Goal: Information Seeking & Learning: Learn about a topic

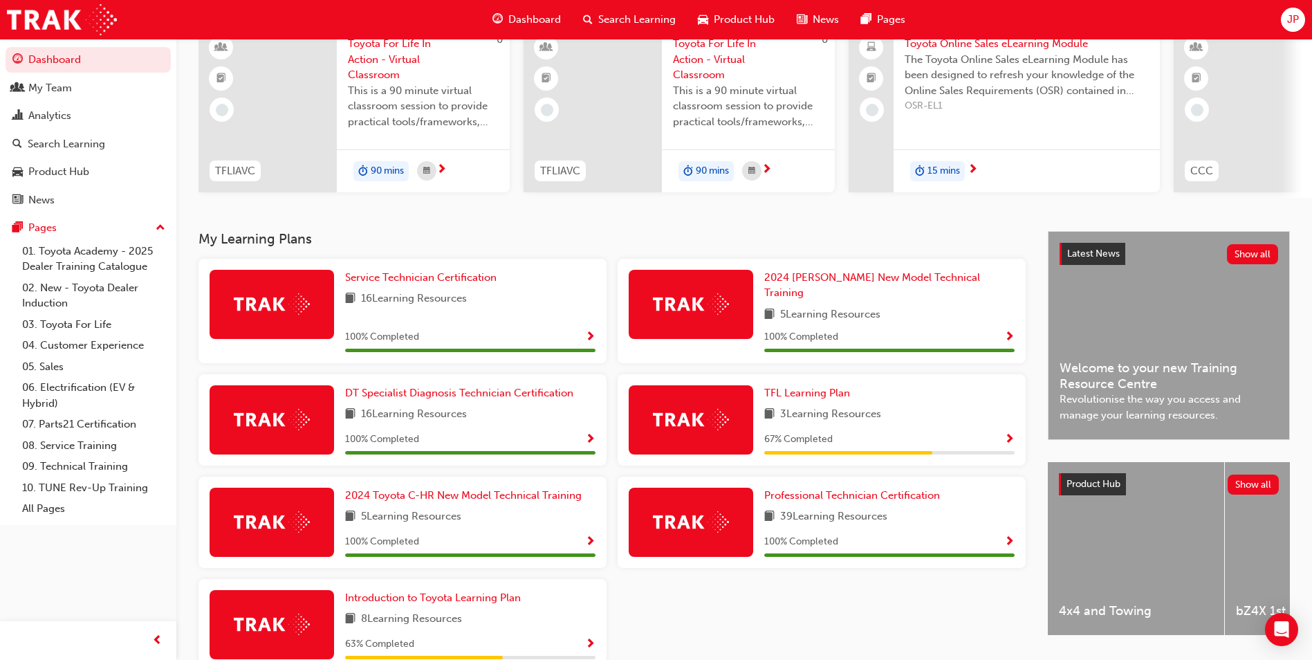
scroll to position [138, 0]
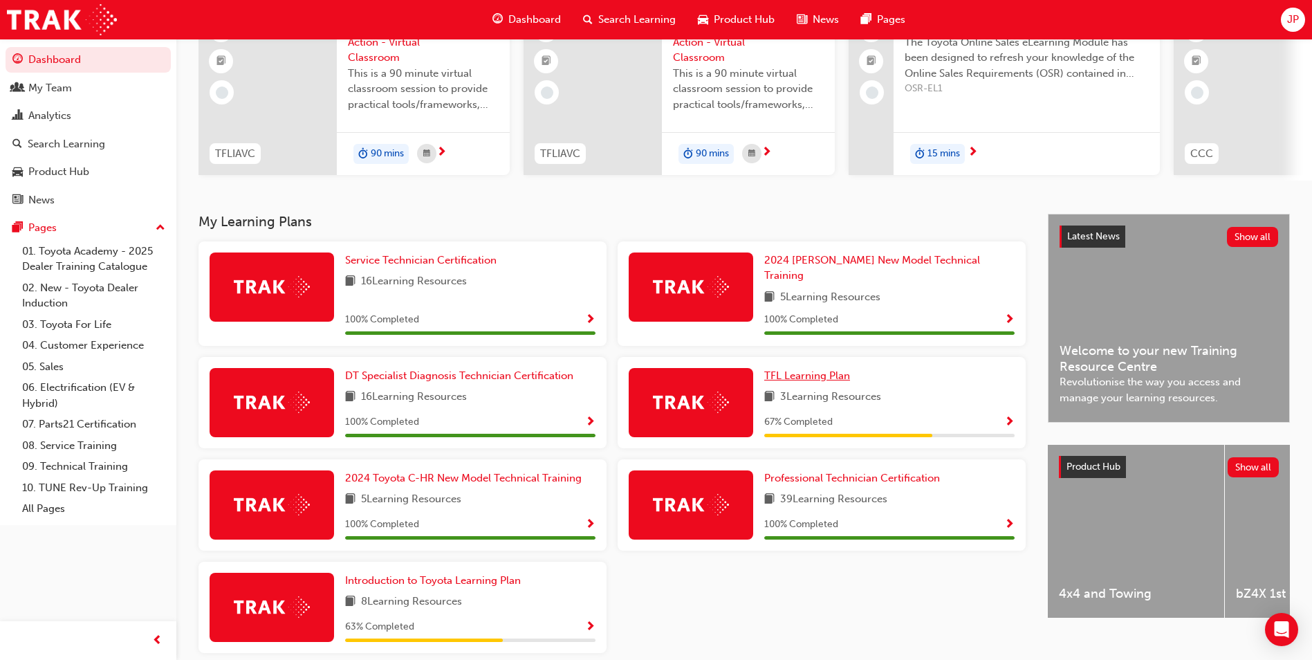
click at [812, 369] on span "TFL Learning Plan" at bounding box center [807, 375] width 86 height 12
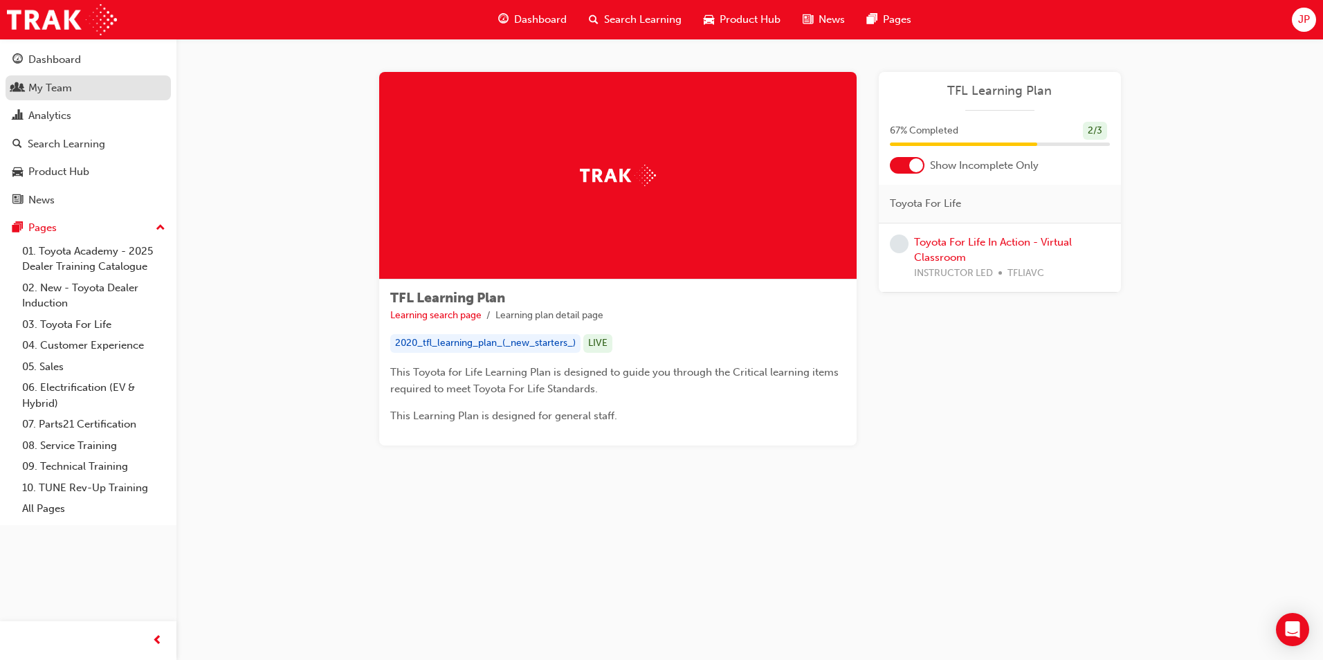
click at [51, 93] on div "My Team" at bounding box center [50, 88] width 44 height 16
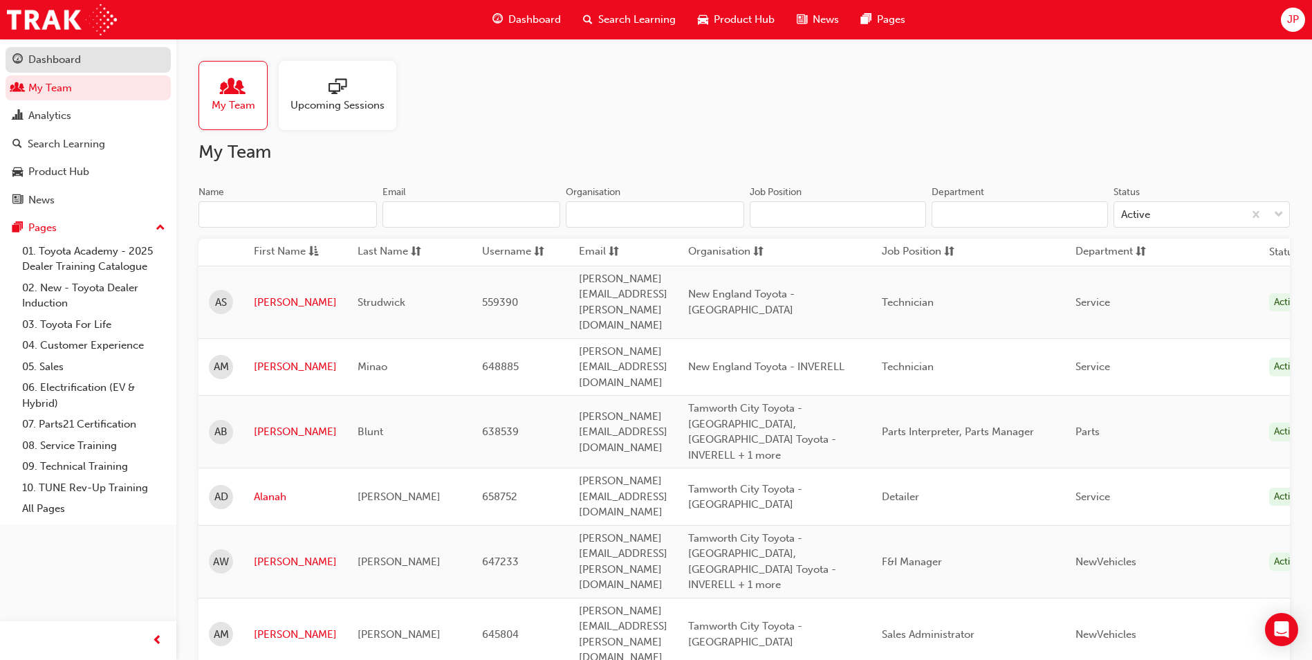
click at [63, 57] on div "Dashboard" at bounding box center [54, 60] width 53 height 16
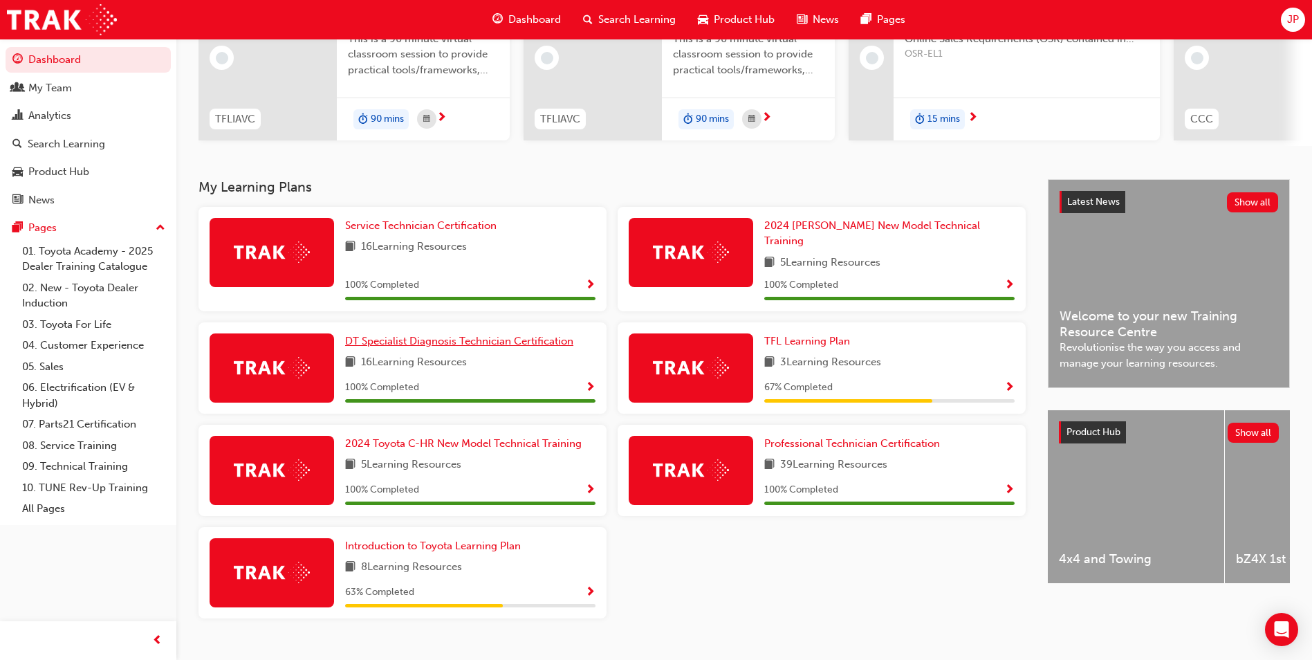
scroll to position [192, 0]
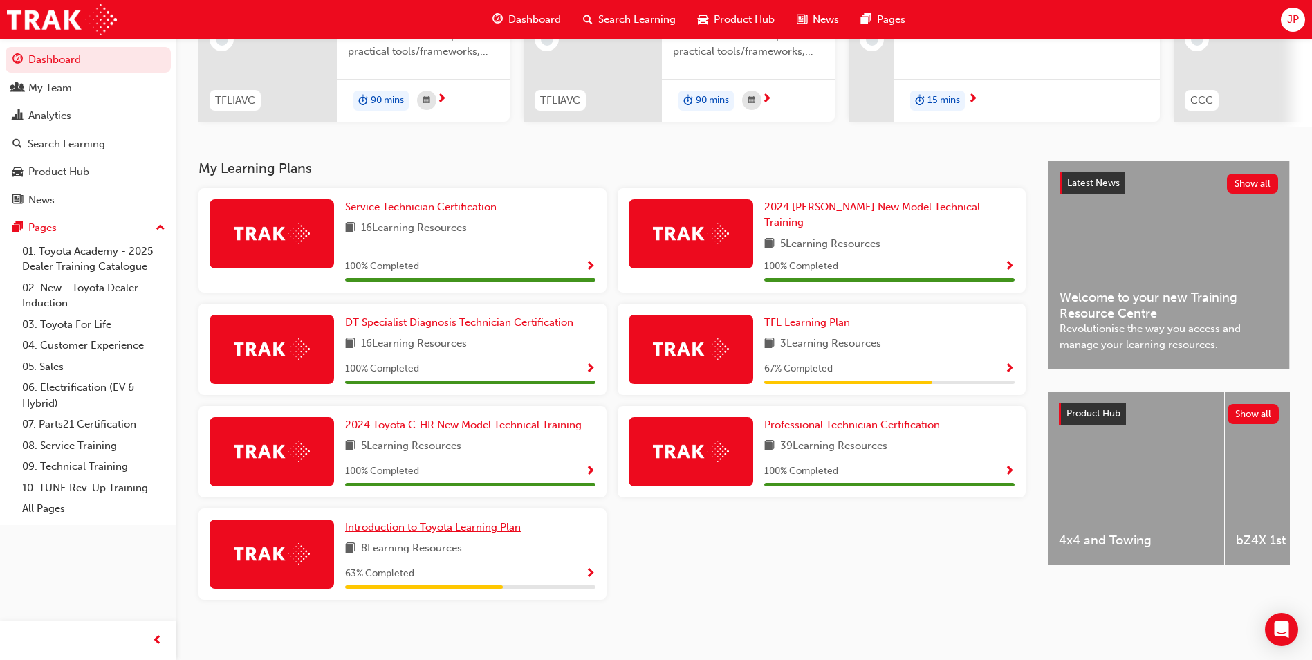
click at [488, 521] on span "Introduction to Toyota Learning Plan" at bounding box center [433, 527] width 176 height 12
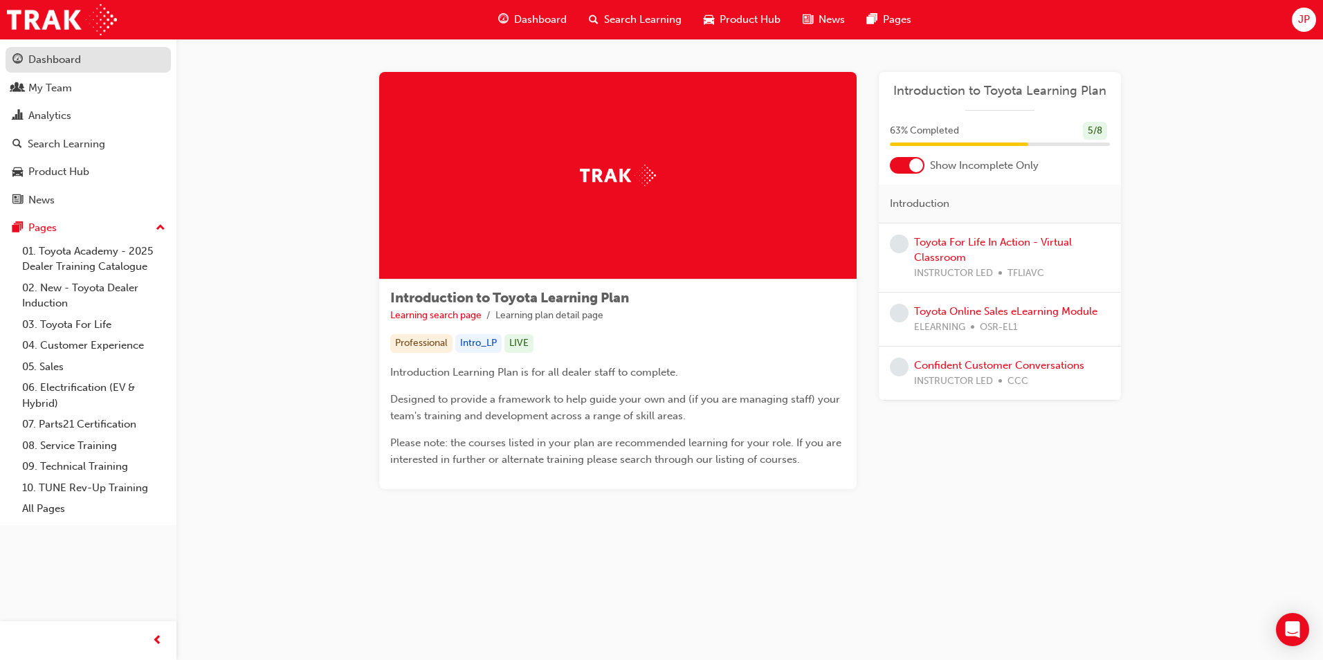
click at [67, 48] on link "Dashboard" at bounding box center [88, 60] width 165 height 26
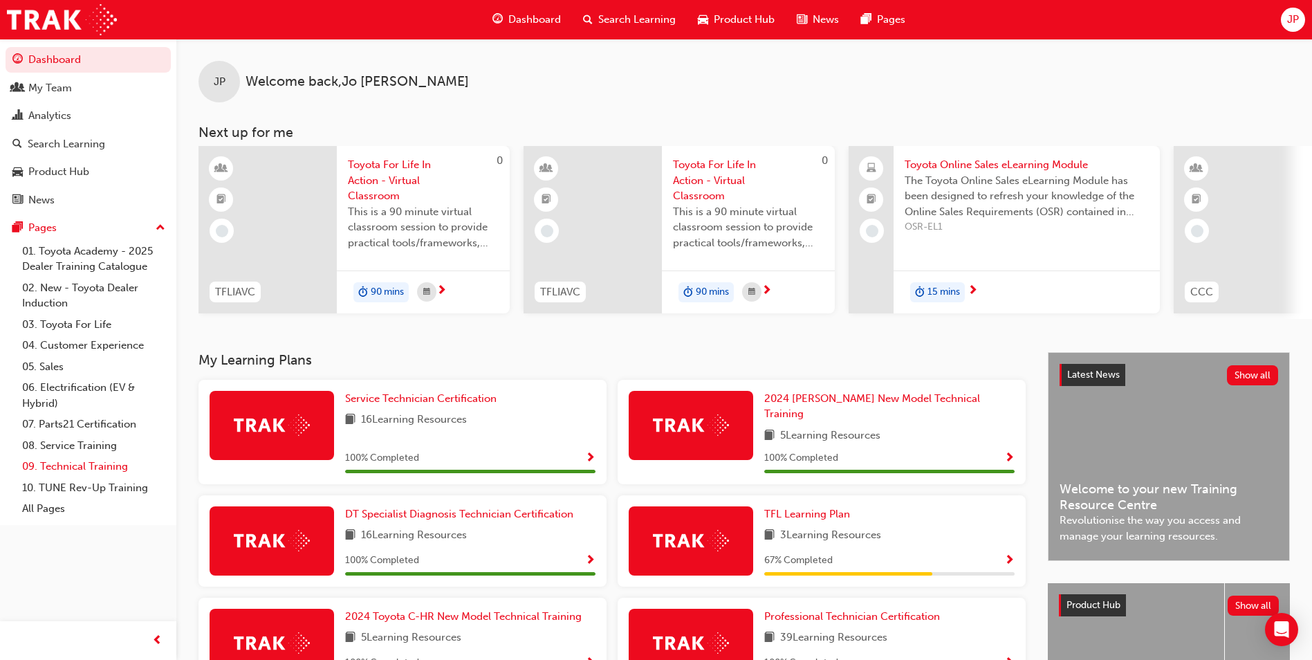
click at [71, 459] on link "09. Technical Training" at bounding box center [94, 466] width 154 height 21
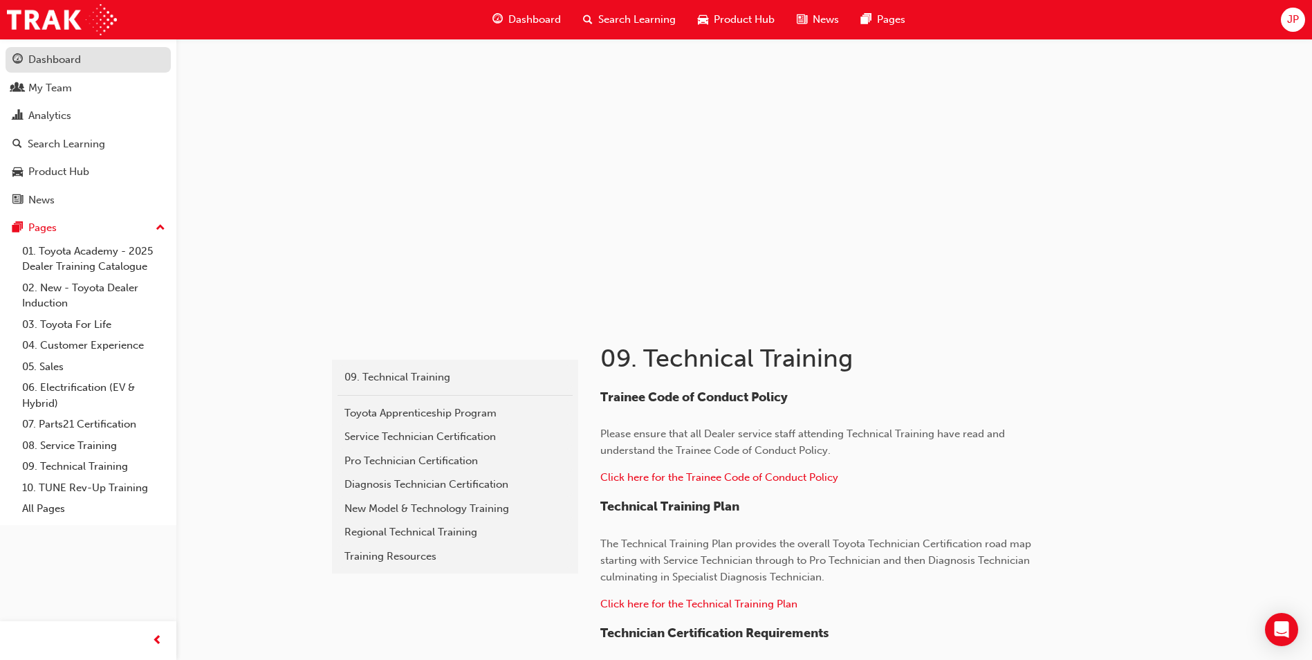
click at [102, 62] on div "Dashboard" at bounding box center [88, 59] width 152 height 17
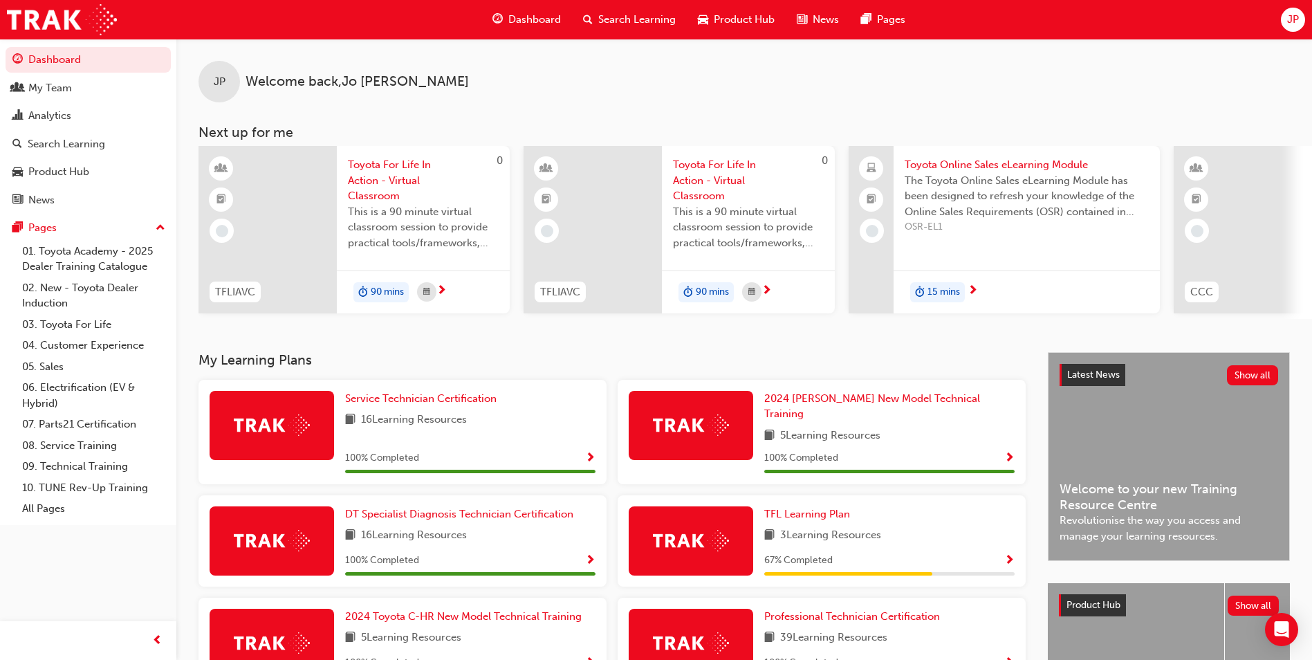
scroll to position [0, 183]
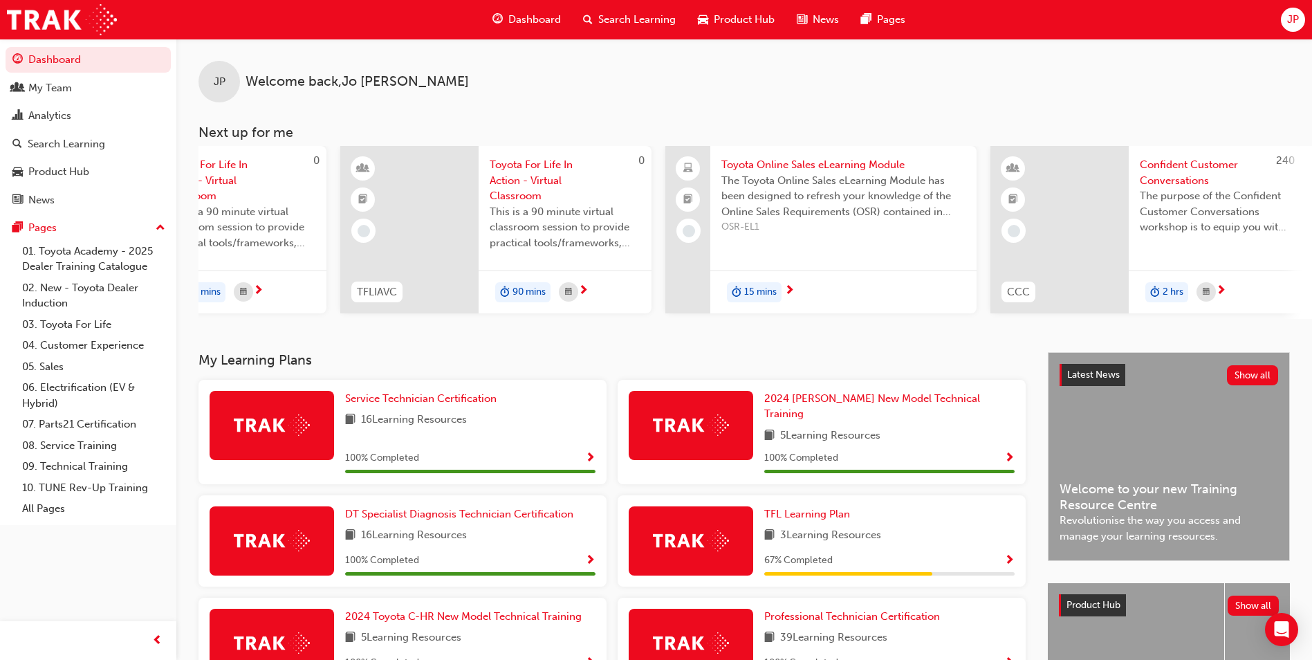
click at [1184, 167] on span "Confident Customer Conversations" at bounding box center [1215, 172] width 151 height 31
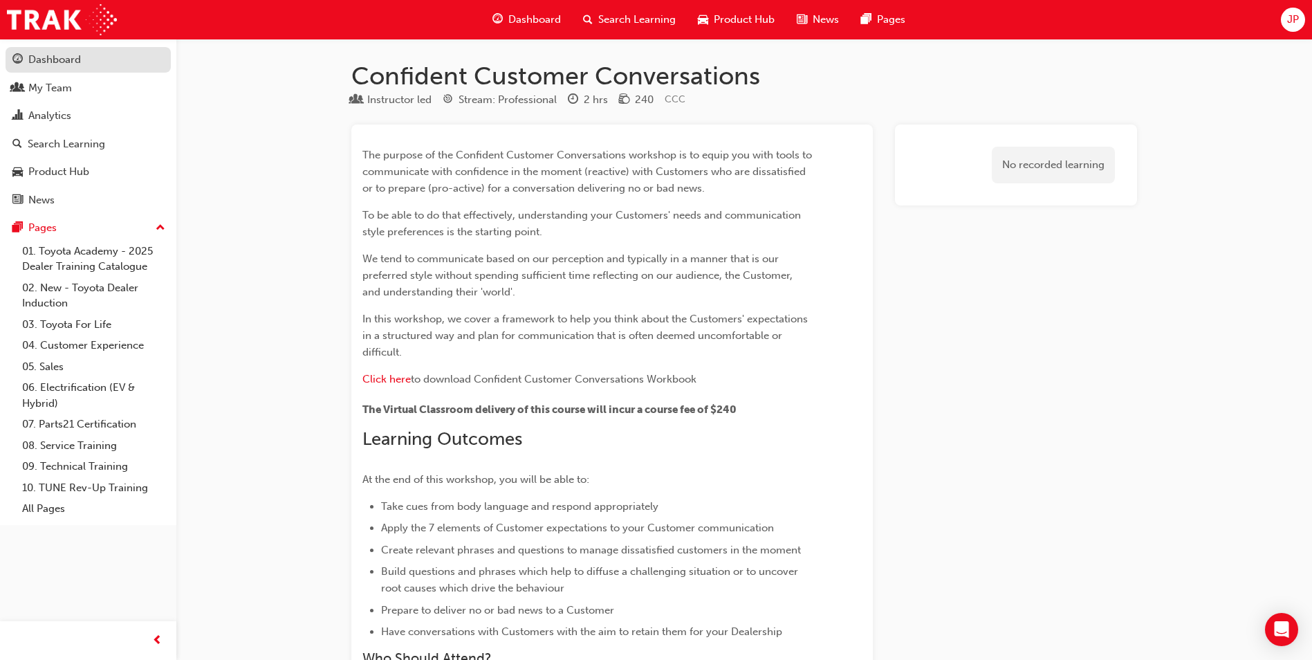
click at [68, 58] on div "Dashboard" at bounding box center [54, 60] width 53 height 16
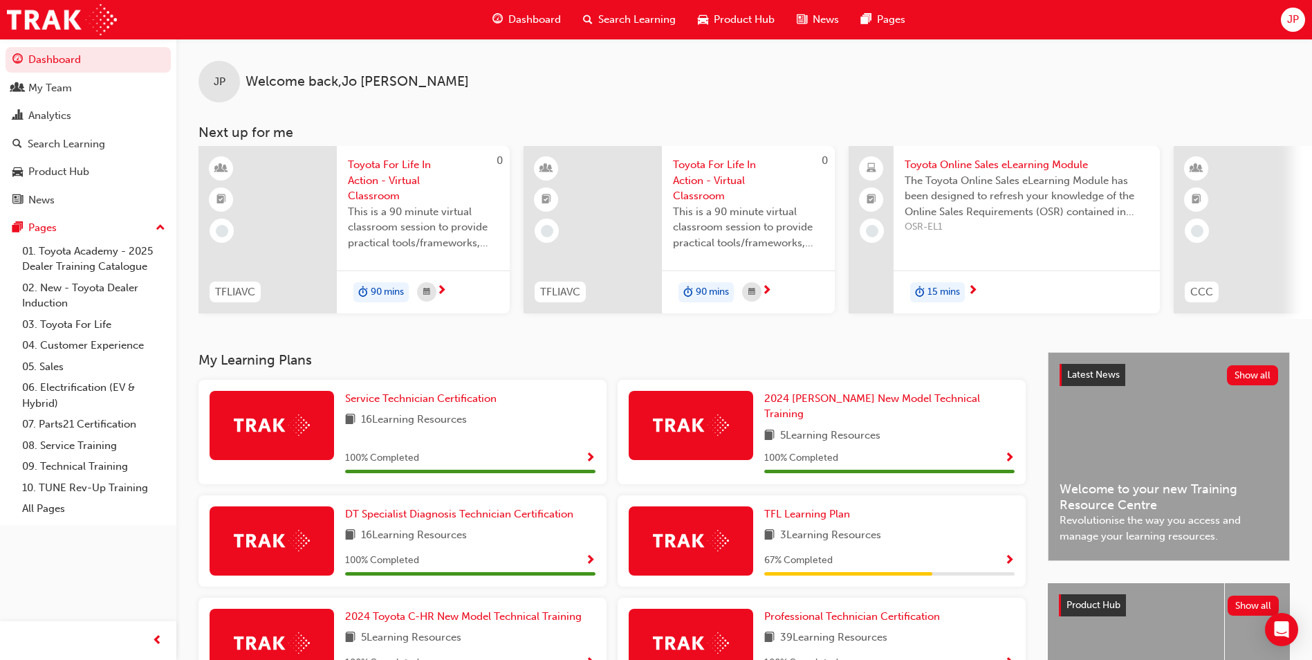
click at [738, 14] on span "Product Hub" at bounding box center [744, 20] width 61 height 16
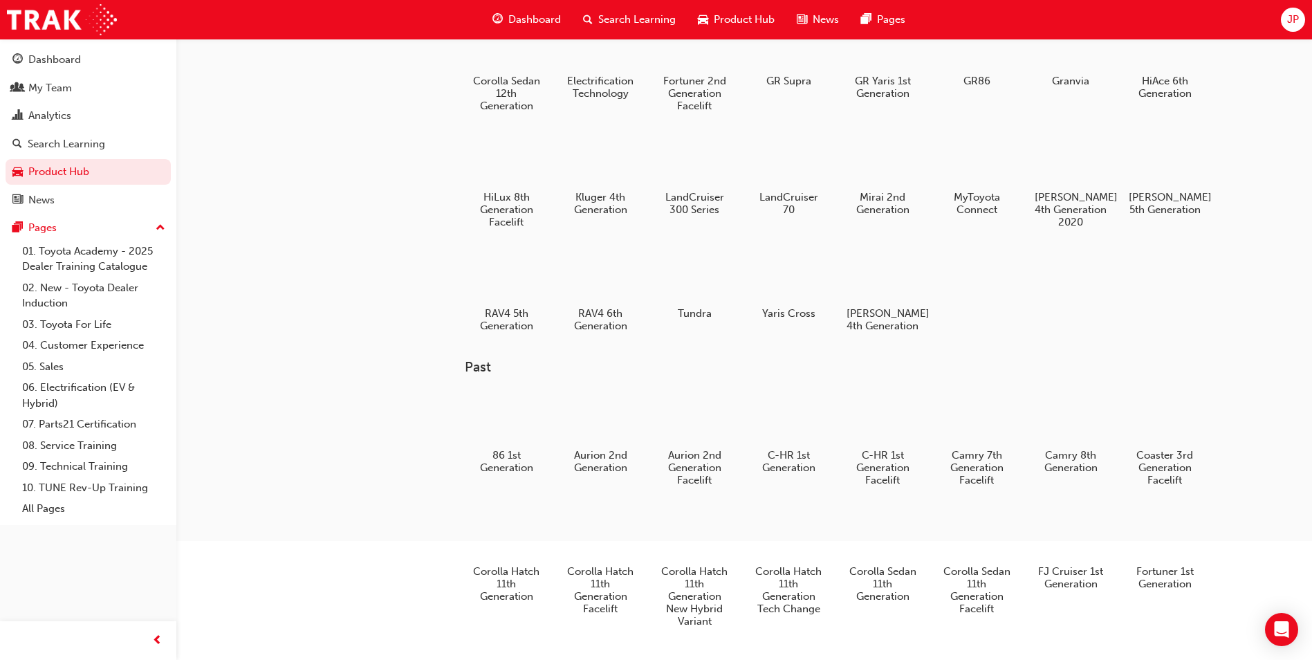
scroll to position [168, 0]
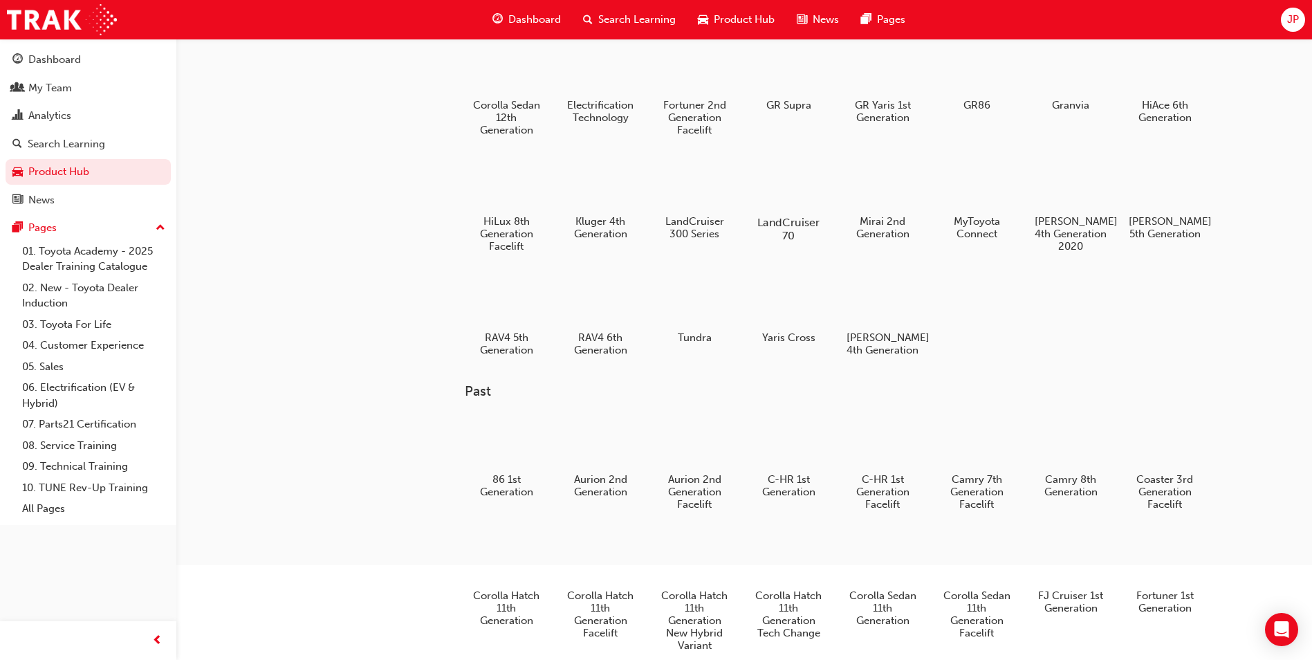
click at [790, 192] on div at bounding box center [789, 182] width 77 height 55
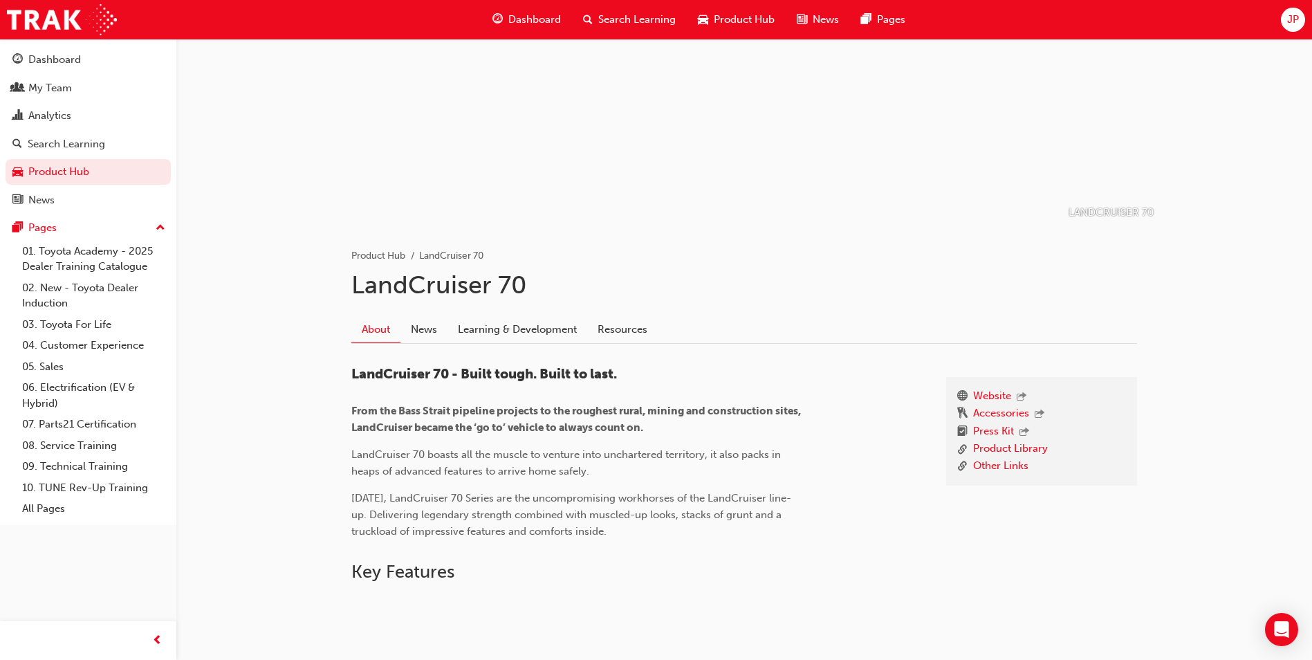
scroll to position [69, 0]
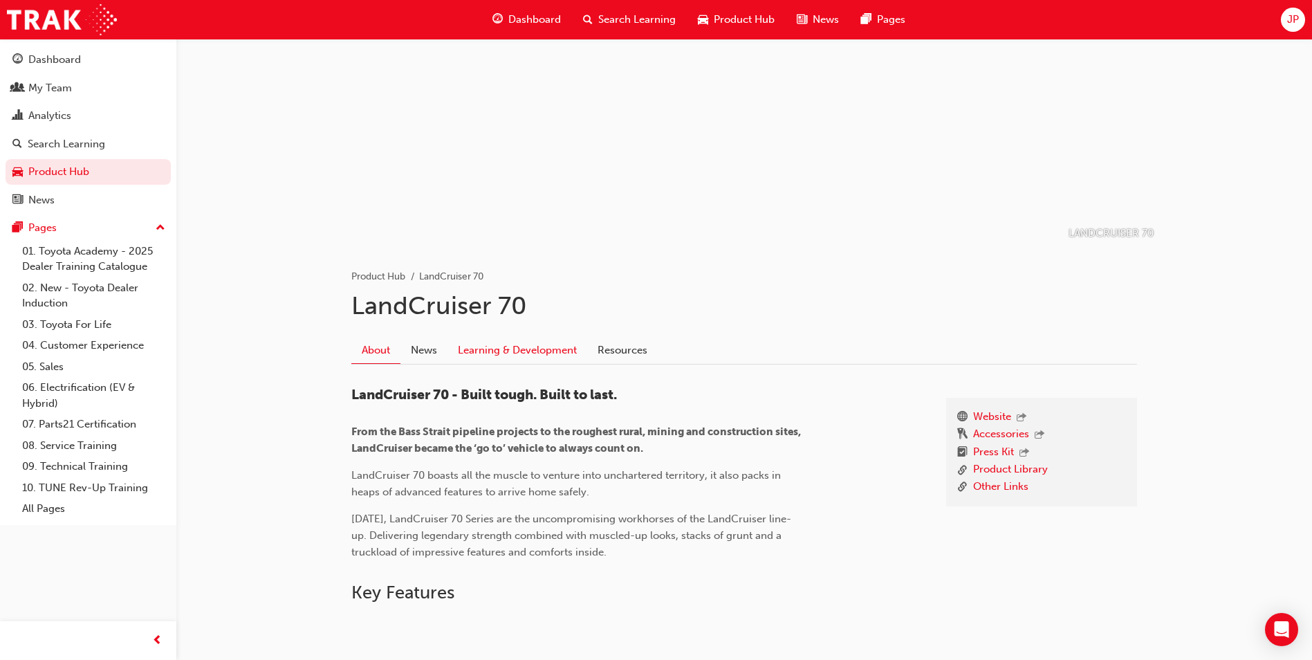
click at [506, 345] on link "Learning & Development" at bounding box center [518, 350] width 140 height 26
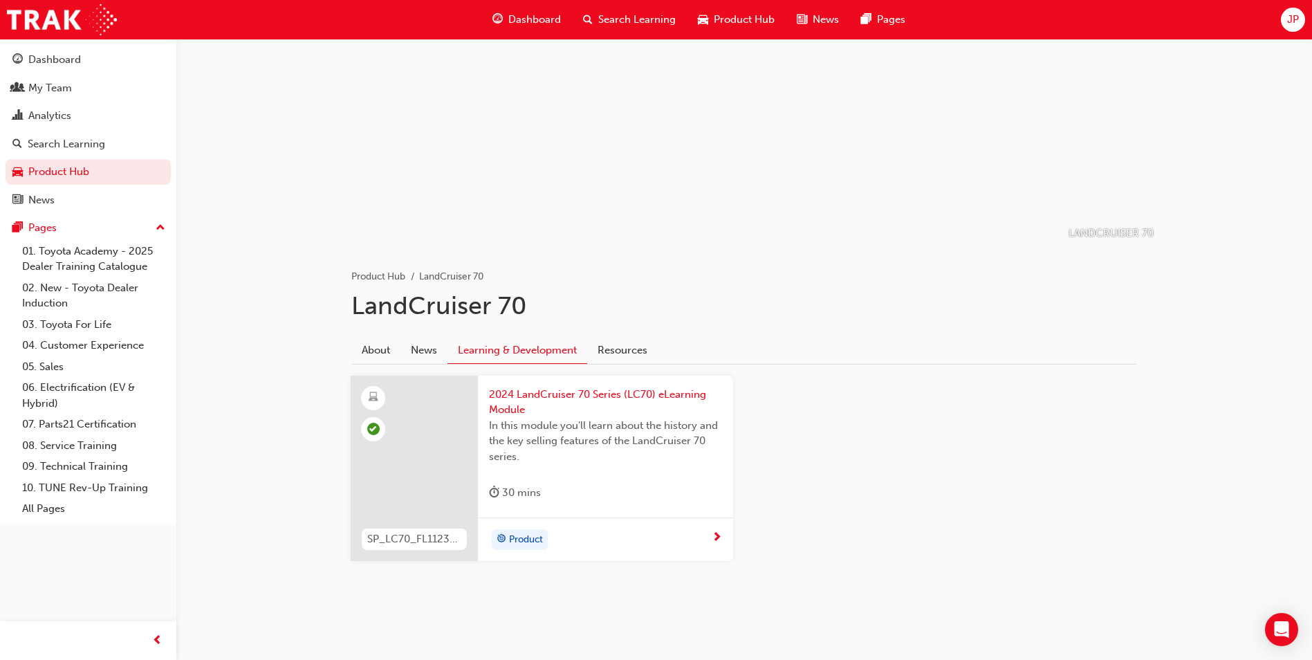
scroll to position [71, 0]
click at [152, 639] on span "prev-icon" at bounding box center [157, 640] width 10 height 17
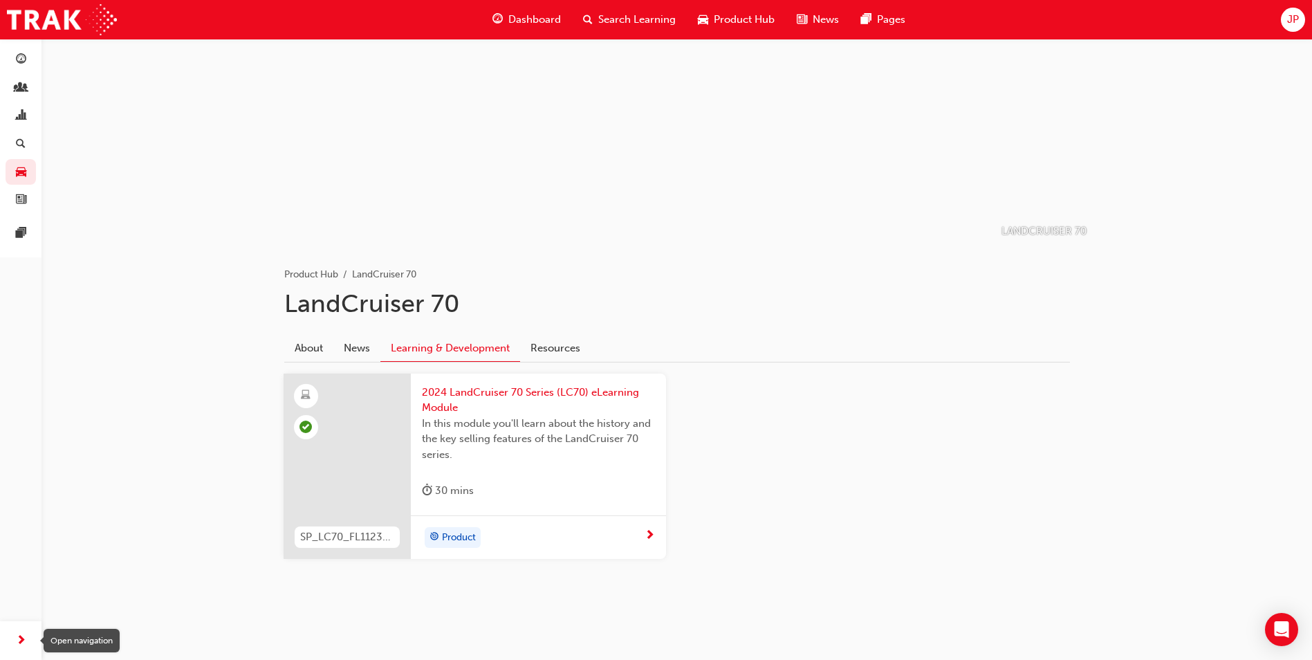
drag, startPoint x: 26, startPoint y: 634, endPoint x: 12, endPoint y: 594, distance: 42.7
click at [21, 618] on div "Dashboard My Team Analytics Search Learning Product Hub News Pages Pages" at bounding box center [21, 312] width 42 height 625
click at [10, 630] on div "button" at bounding box center [21, 641] width 28 height 28
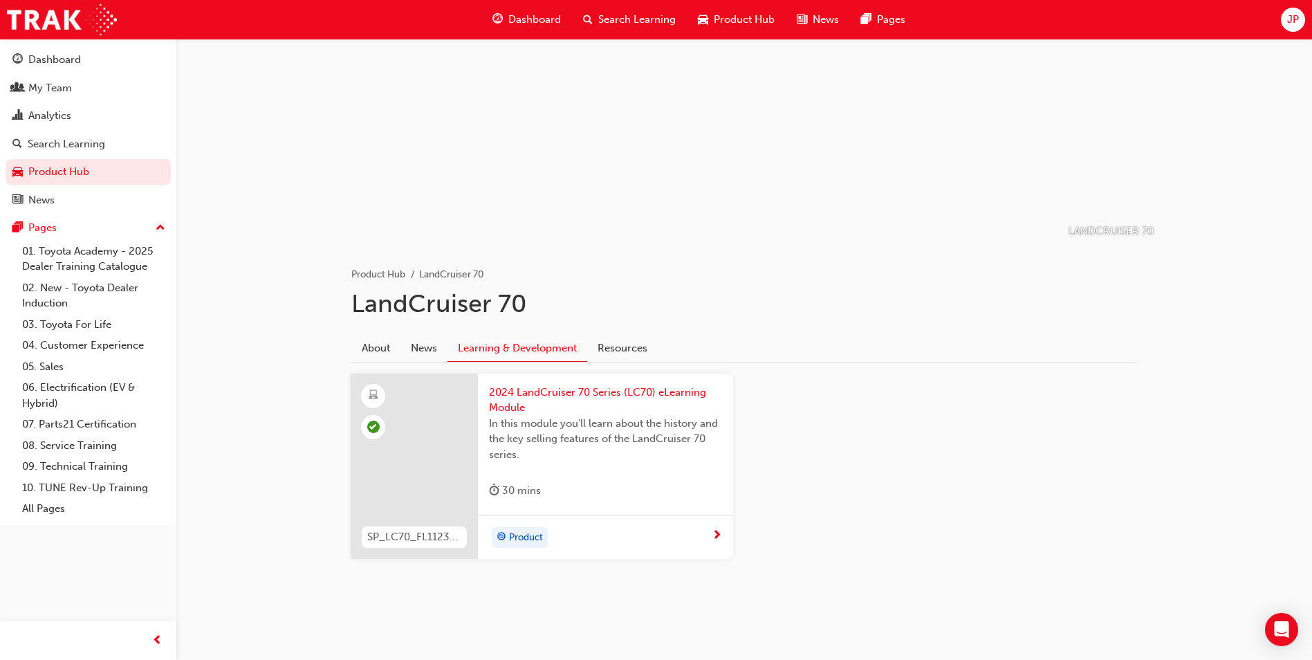
click at [731, 10] on div "Product Hub" at bounding box center [736, 20] width 99 height 28
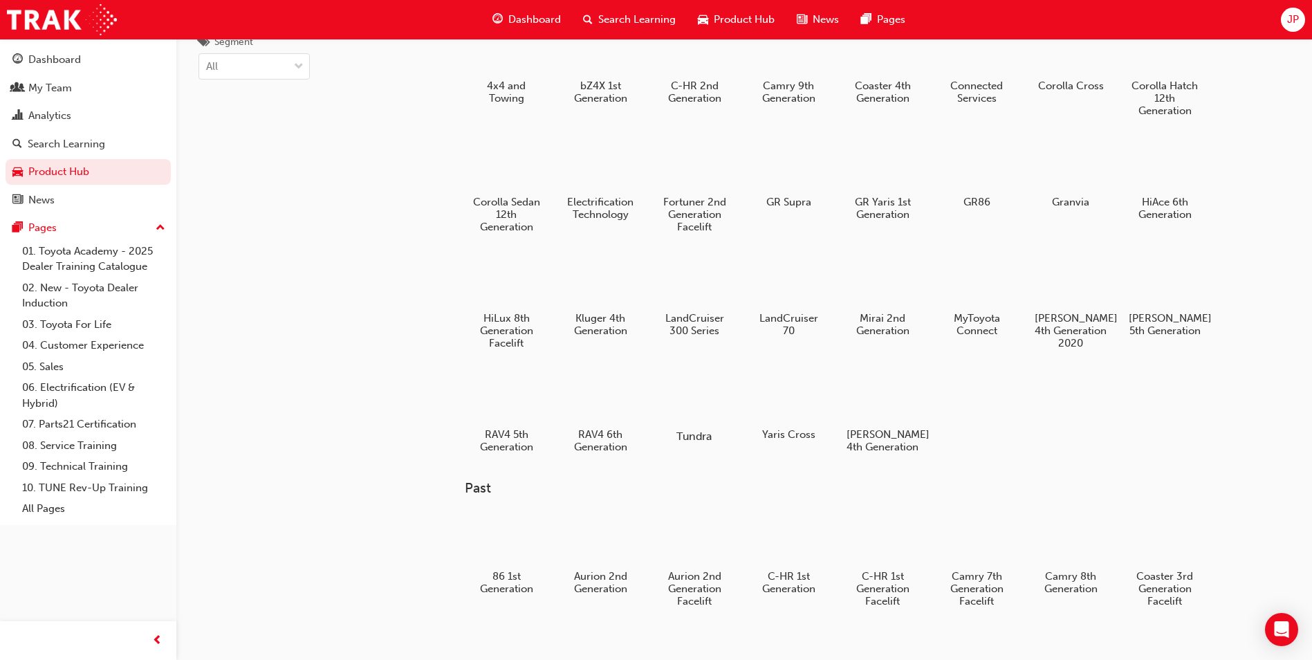
click at [702, 433] on h5 "Tundra" at bounding box center [695, 436] width 77 height 13
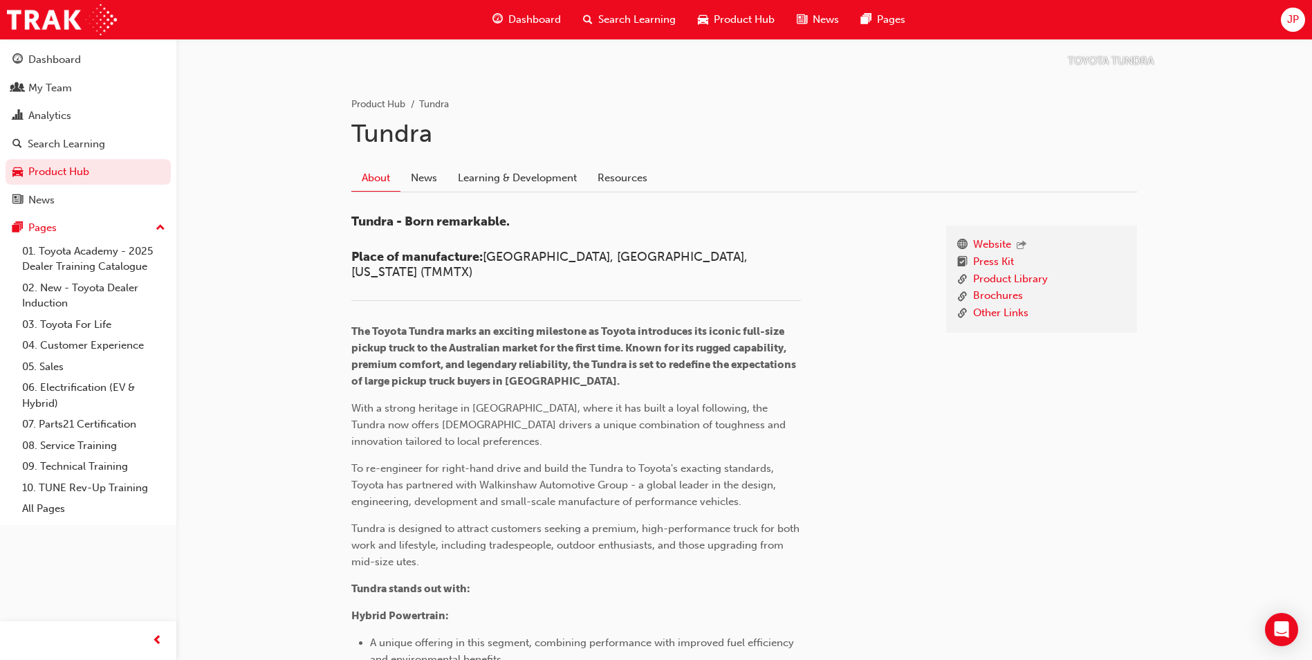
scroll to position [210, 0]
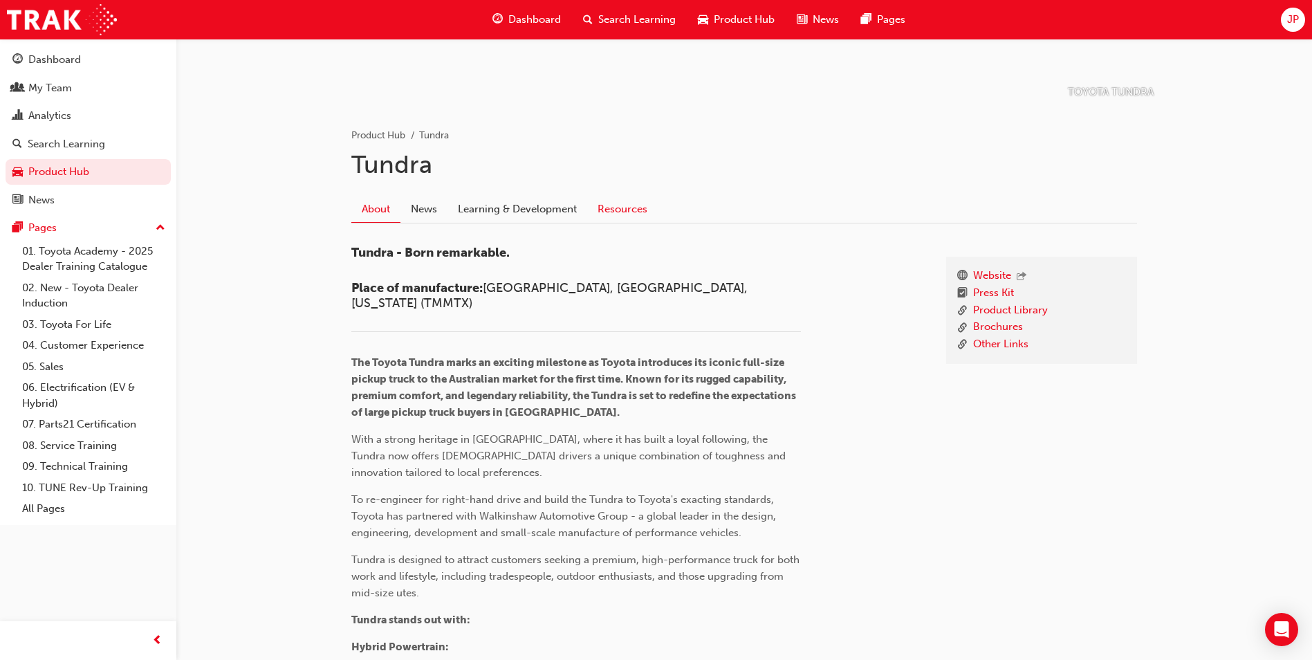
click at [610, 208] on link "Resources" at bounding box center [622, 209] width 71 height 26
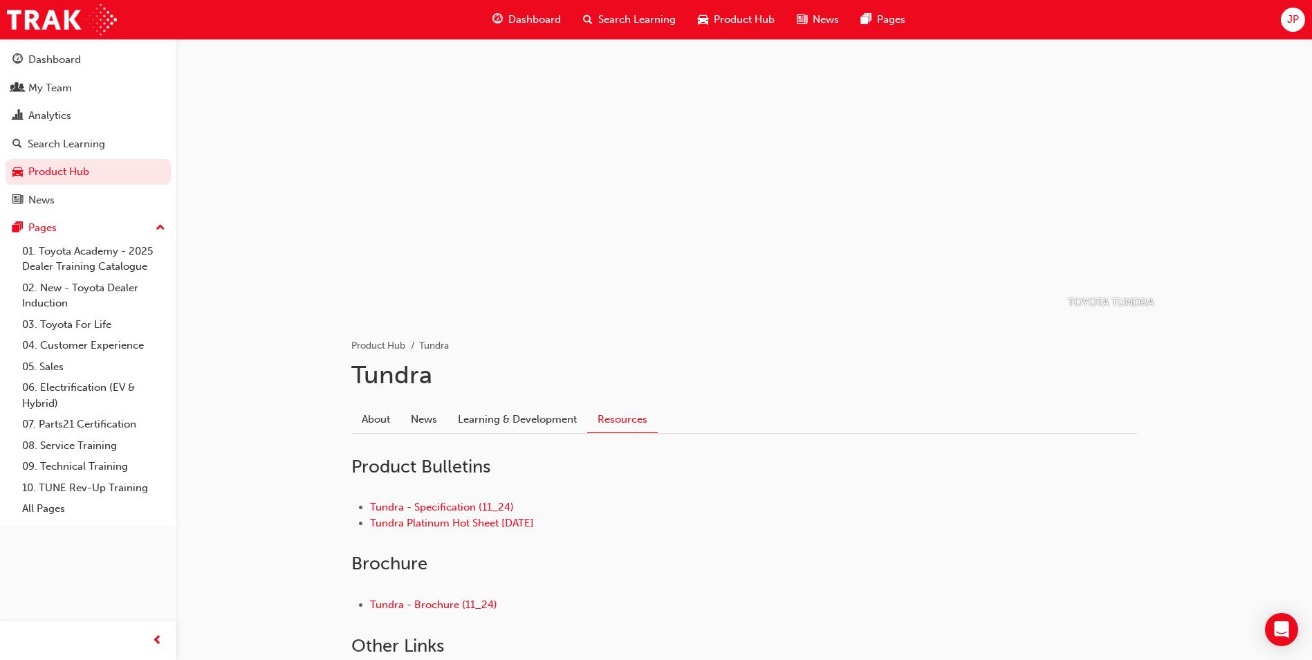
click at [753, 19] on span "Product Hub" at bounding box center [744, 20] width 61 height 16
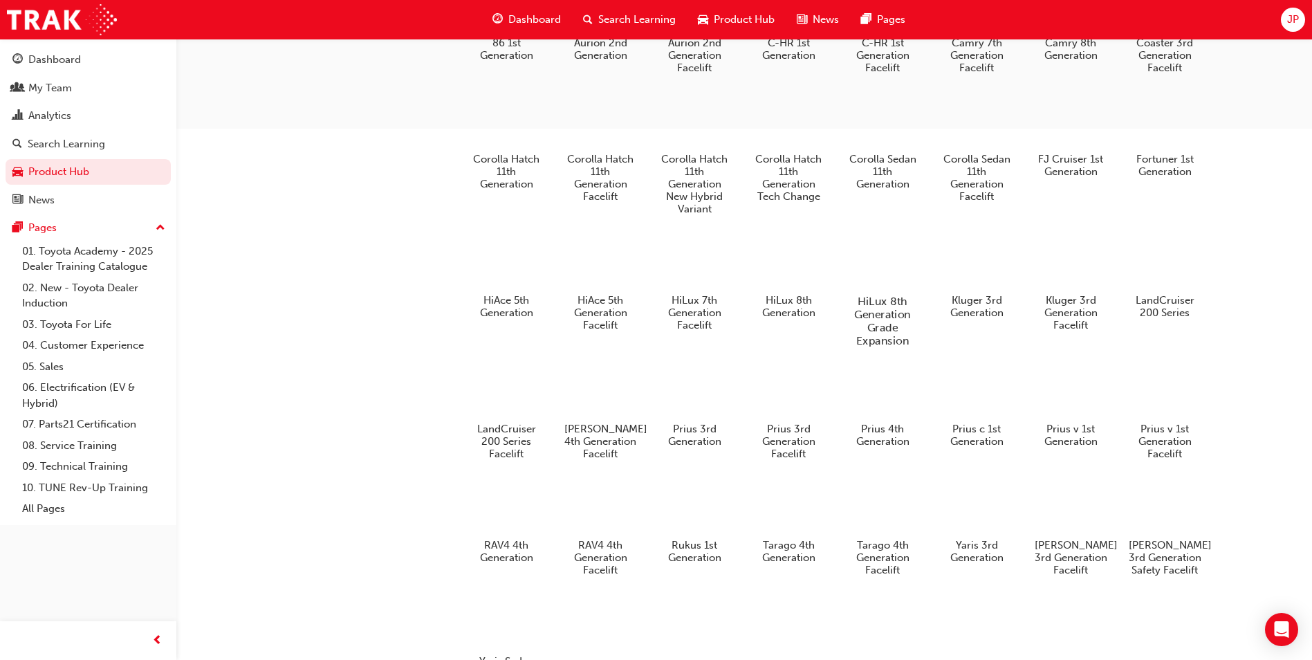
scroll to position [623, 0]
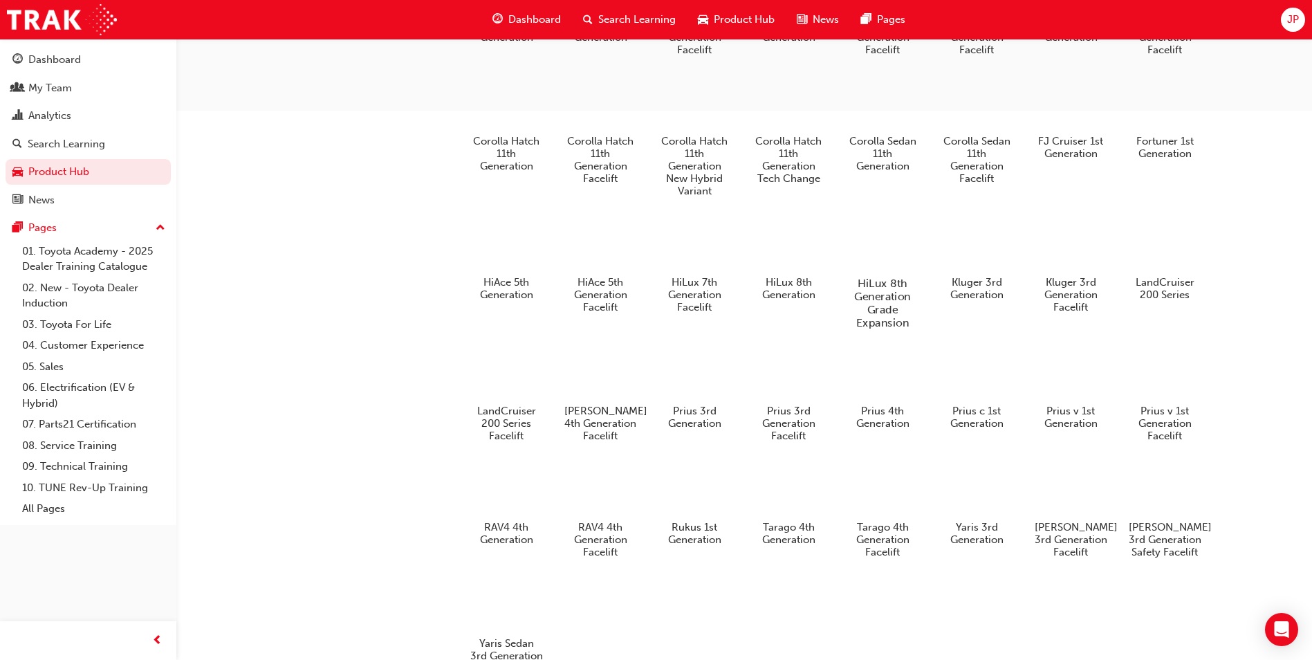
click at [873, 297] on h5 "HiLux 8th Generation Grade Expansion" at bounding box center [883, 303] width 77 height 53
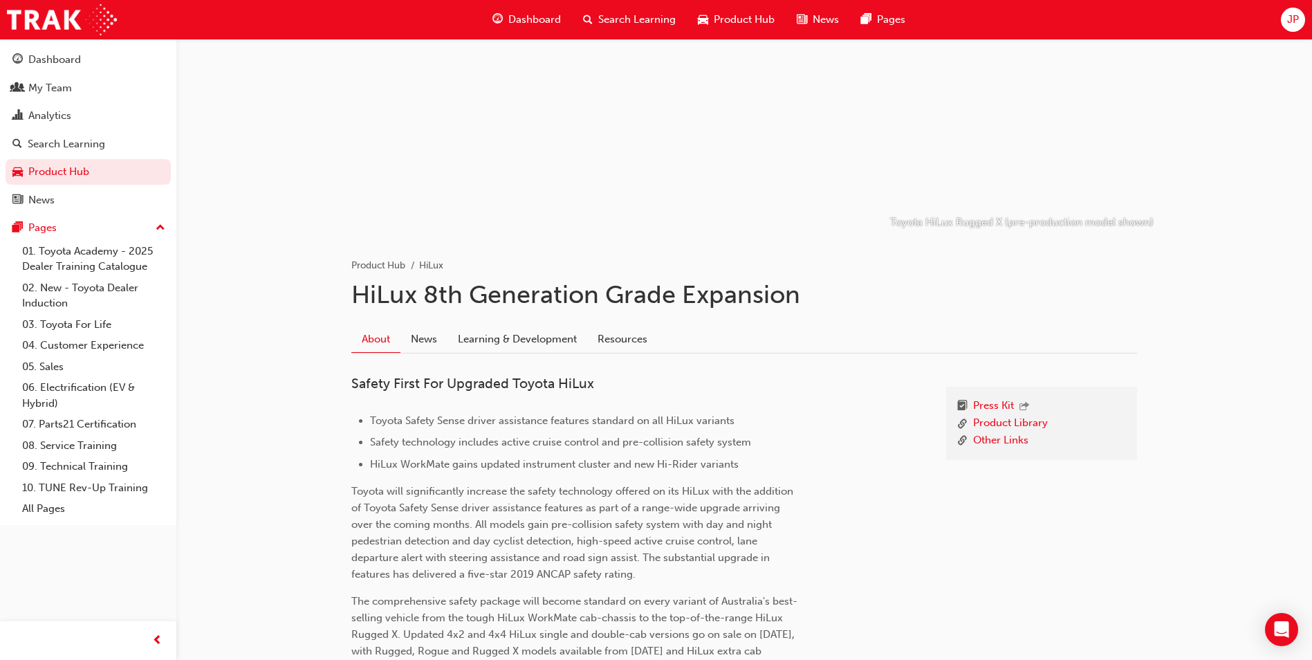
scroll to position [69, 0]
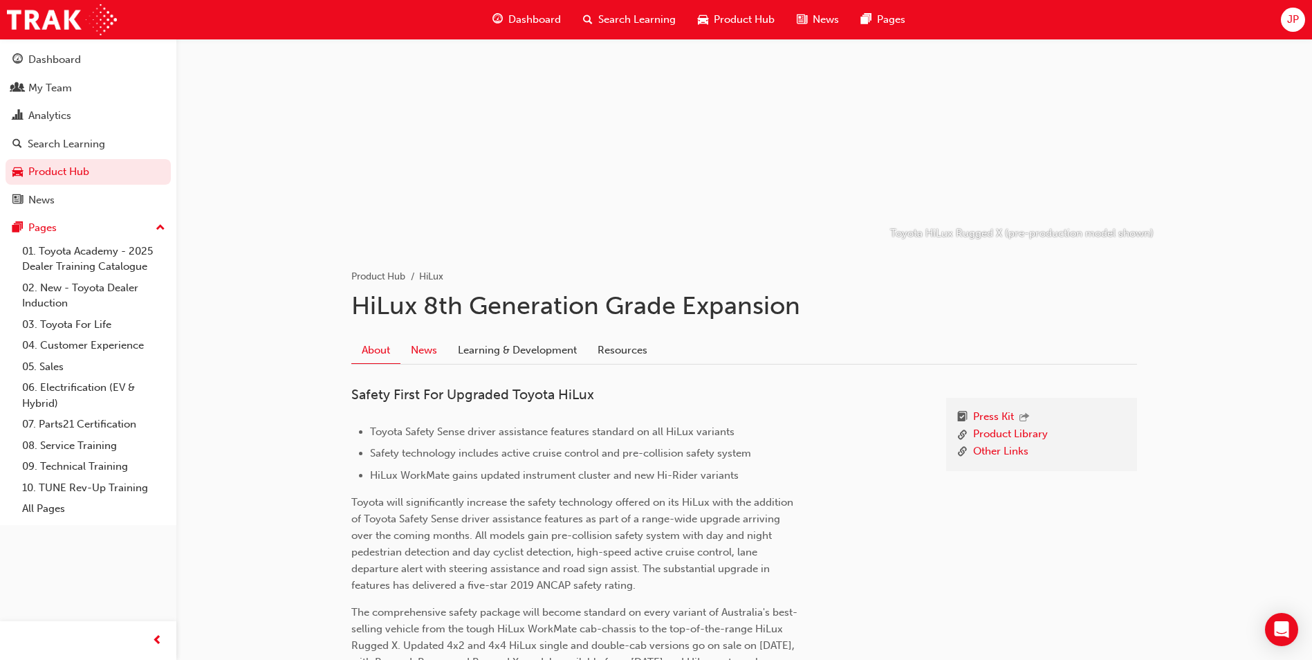
click at [423, 348] on link "News" at bounding box center [424, 350] width 47 height 26
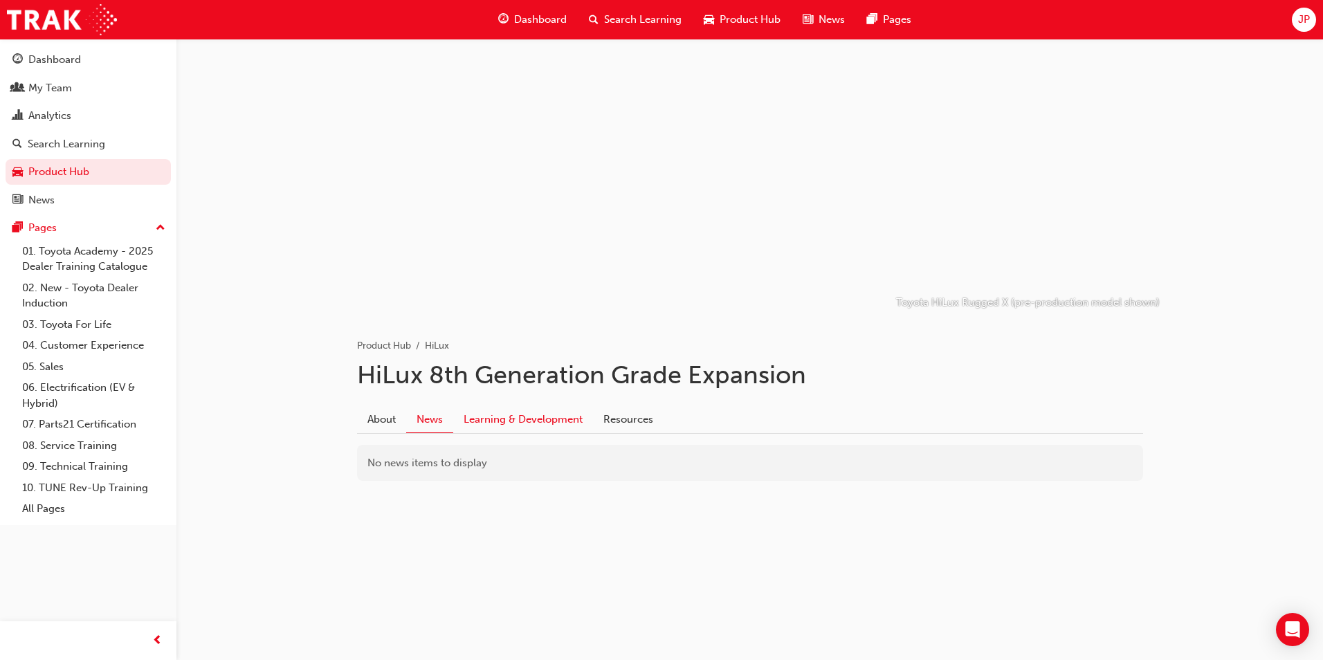
click at [518, 414] on link "Learning & Development" at bounding box center [523, 419] width 140 height 26
click at [617, 414] on link "Resources" at bounding box center [628, 419] width 71 height 26
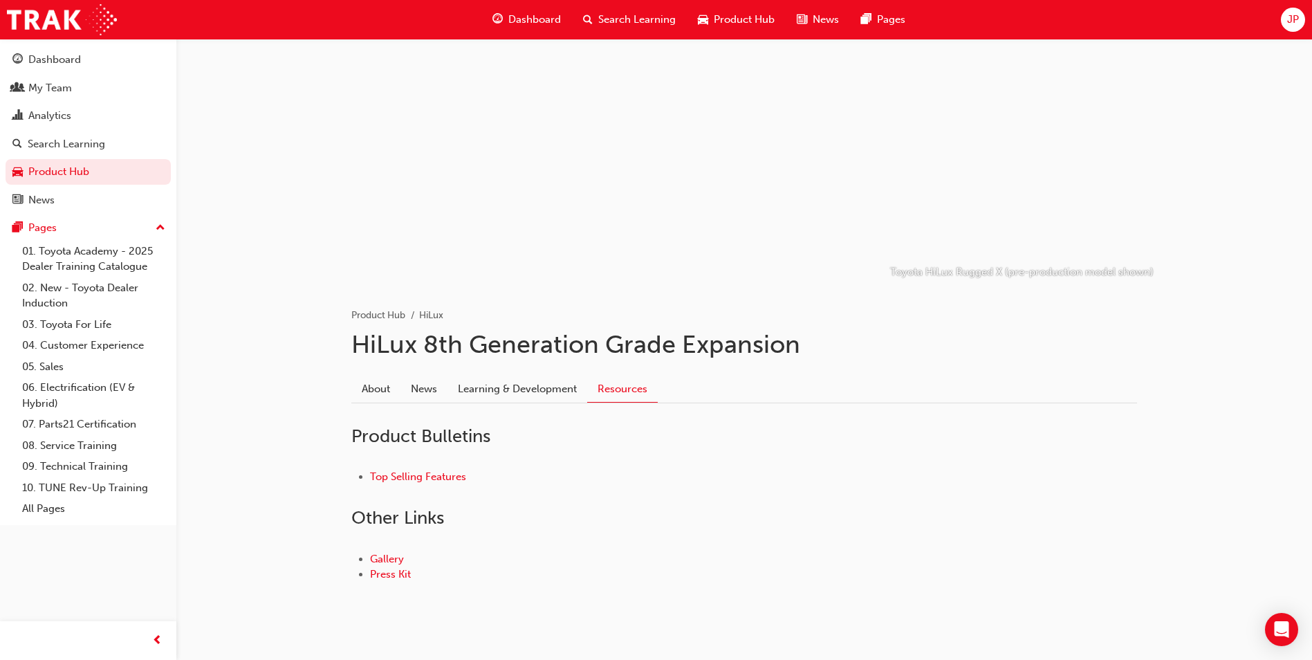
scroll to position [54, 0]
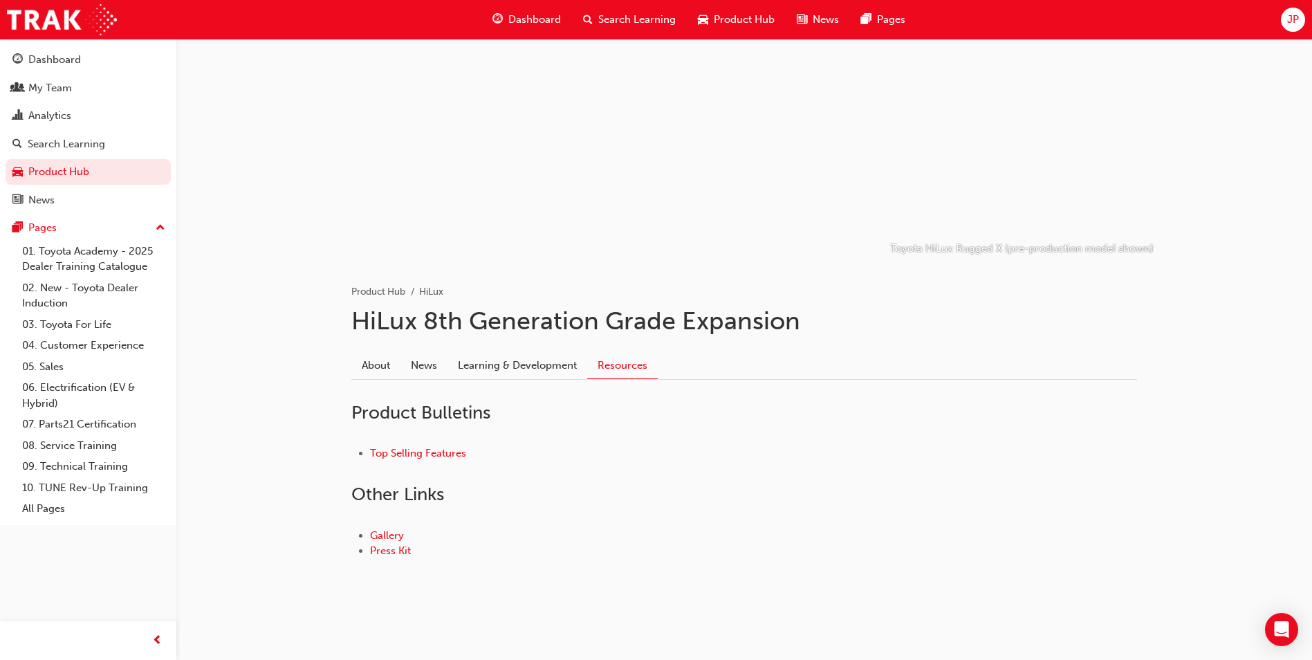
click at [742, 18] on span "Product Hub" at bounding box center [744, 20] width 61 height 16
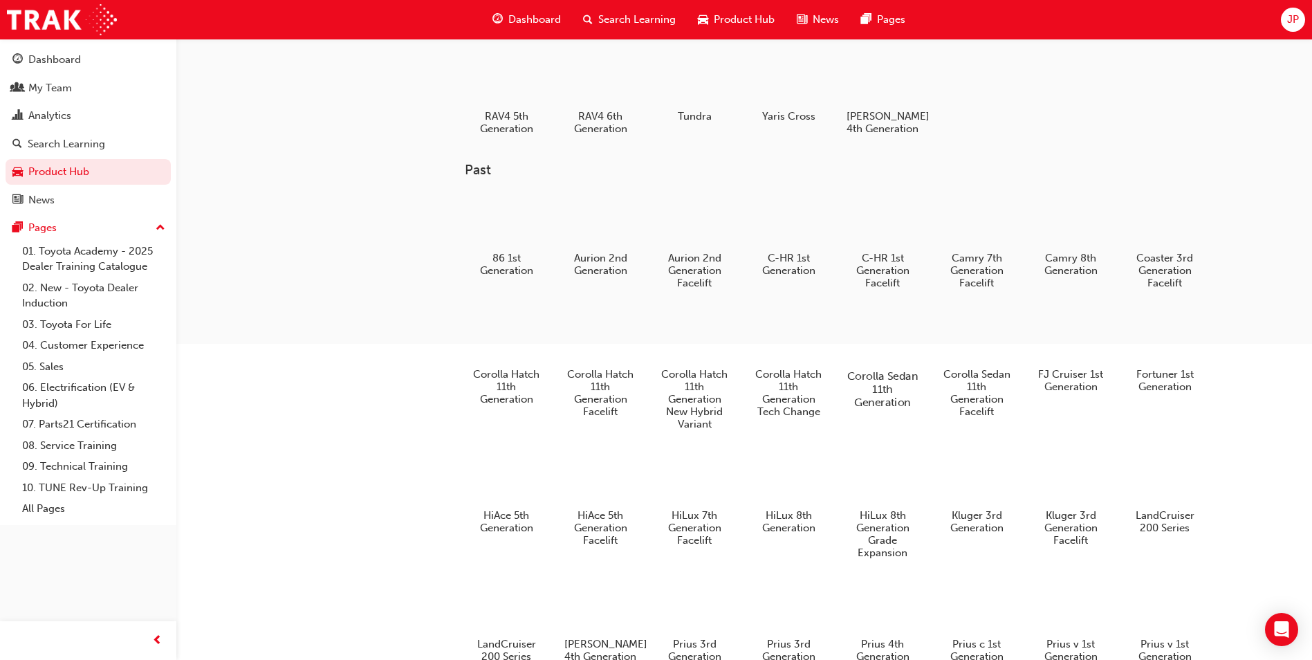
scroll to position [469, 0]
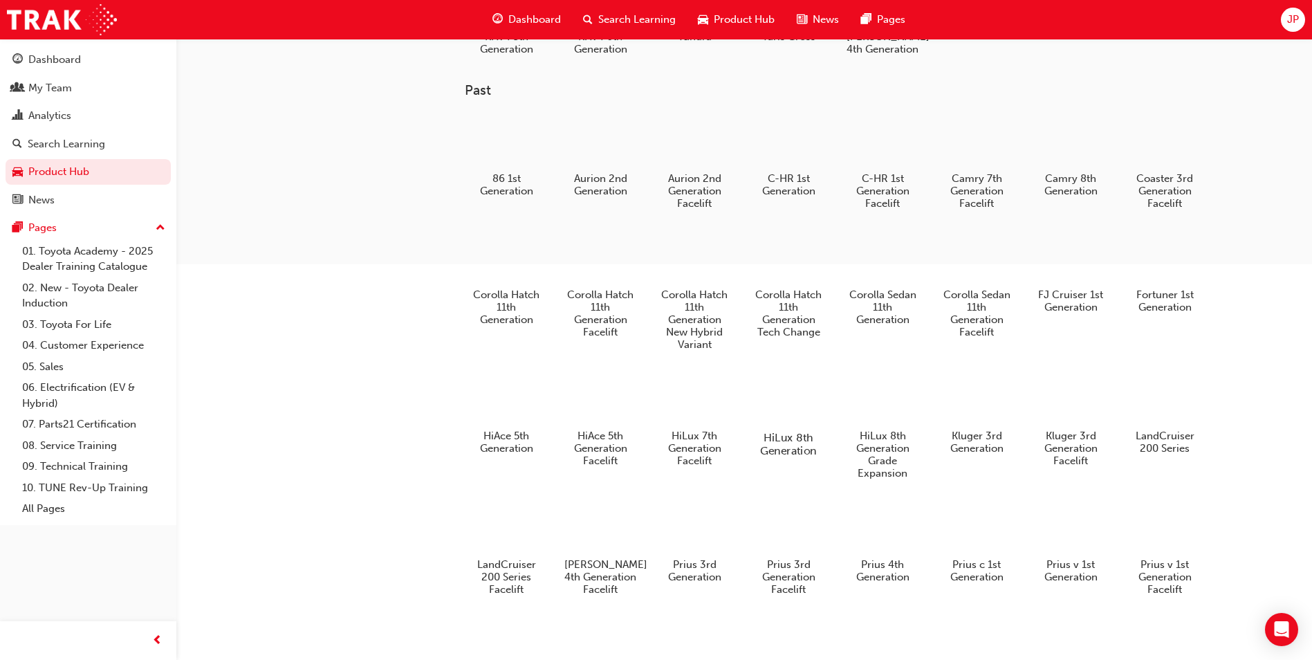
click at [812, 425] on div at bounding box center [789, 397] width 77 height 55
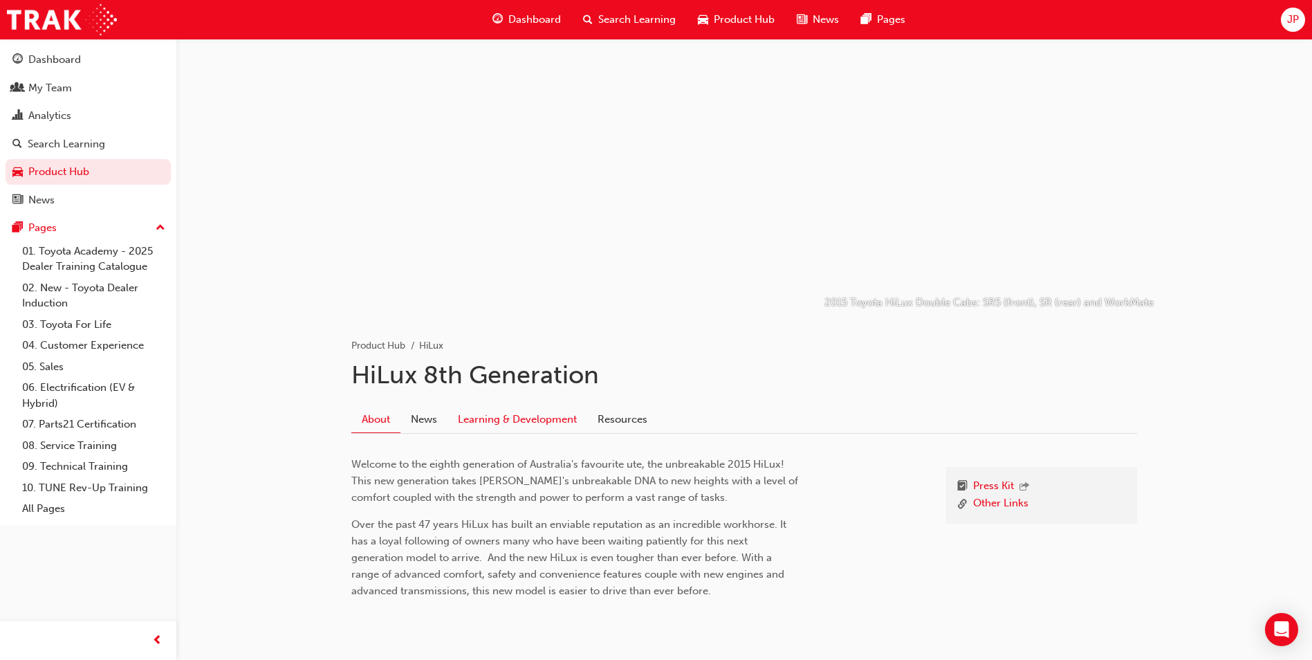
click at [552, 408] on link "Learning & Development" at bounding box center [518, 419] width 140 height 26
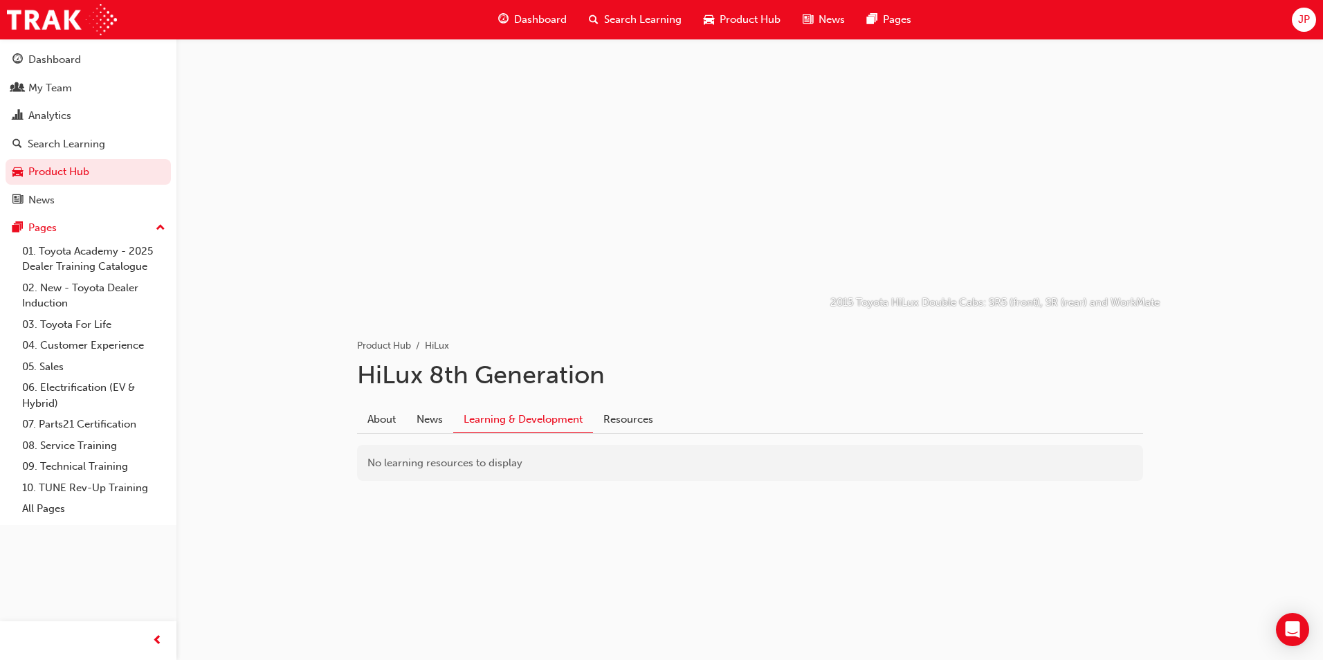
click at [717, 24] on div "Product Hub" at bounding box center [742, 20] width 99 height 28
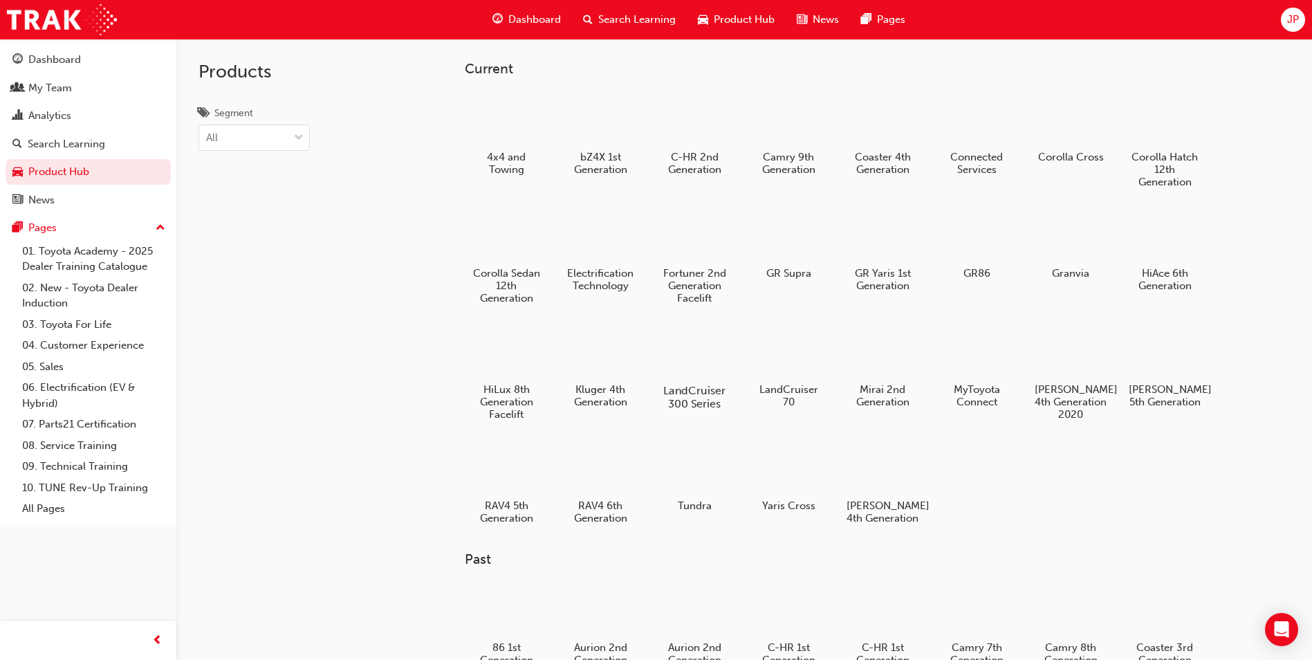
click at [694, 365] on div at bounding box center [695, 350] width 77 height 55
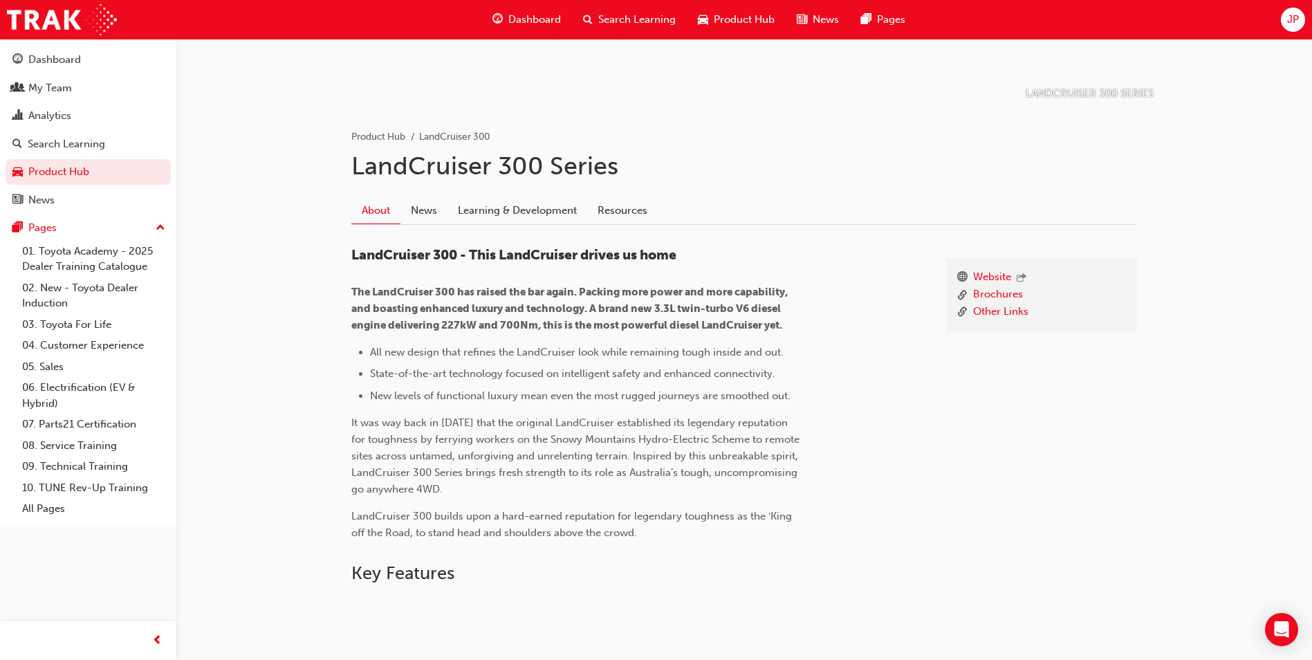
scroll to position [277, 0]
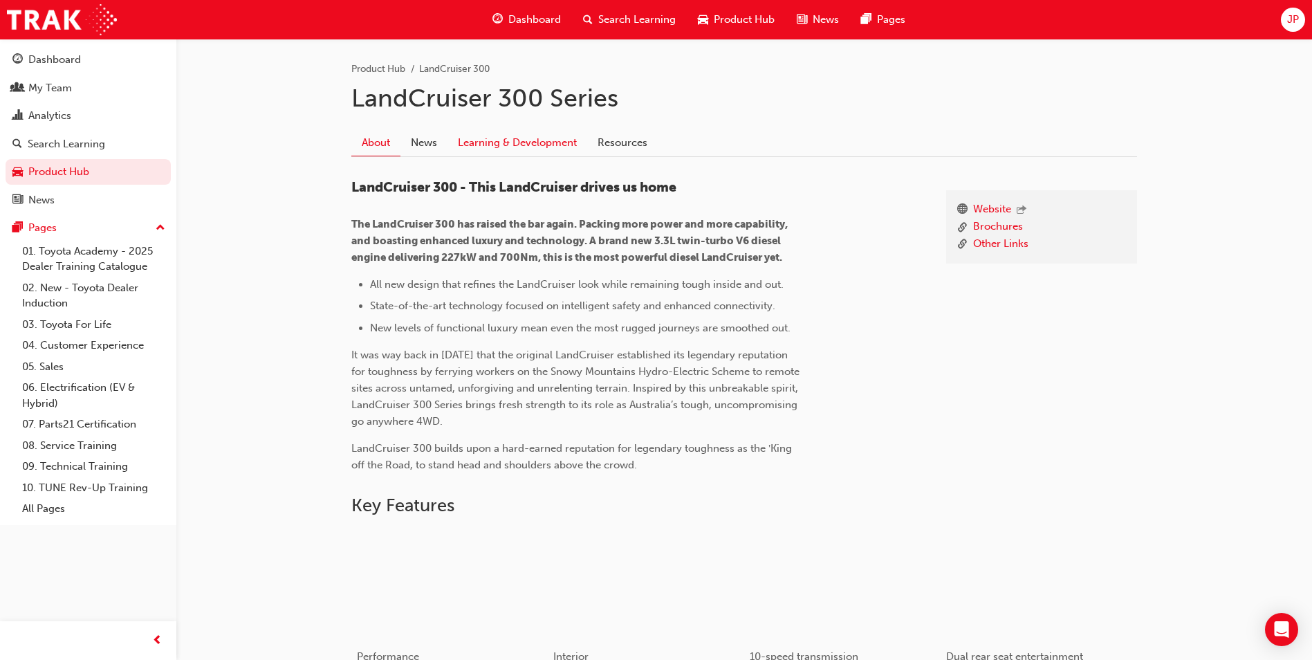
click at [515, 138] on link "Learning & Development" at bounding box center [518, 142] width 140 height 26
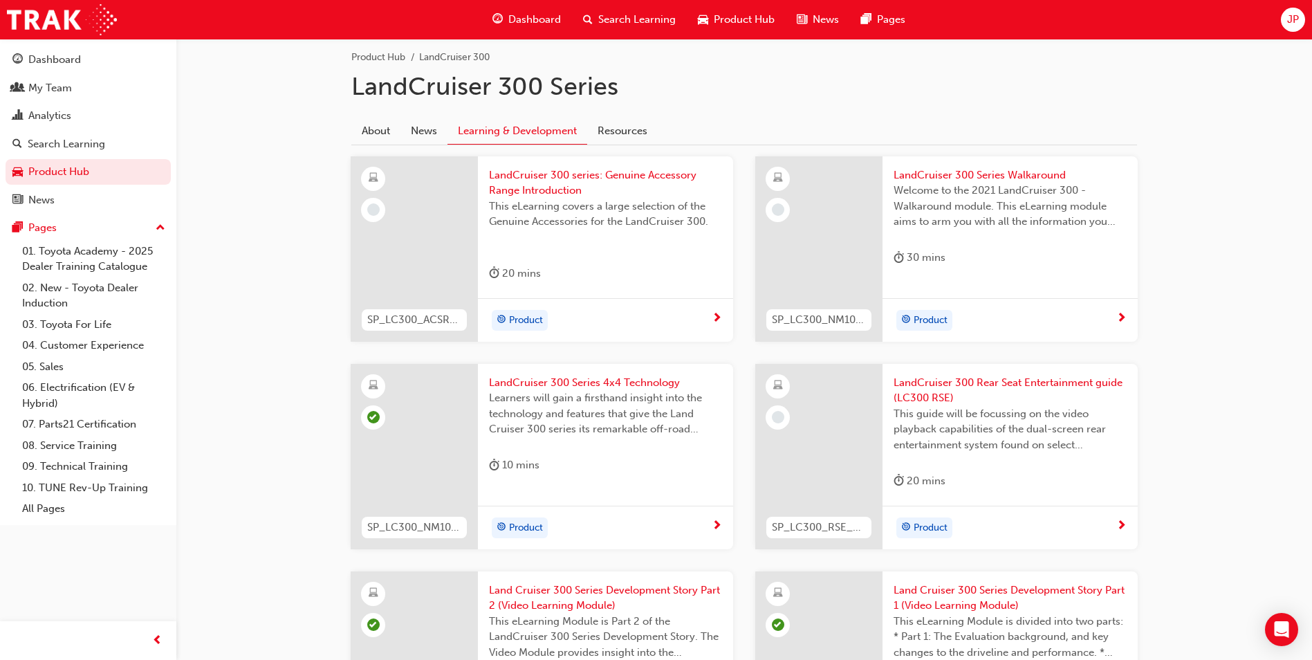
scroll to position [279, 0]
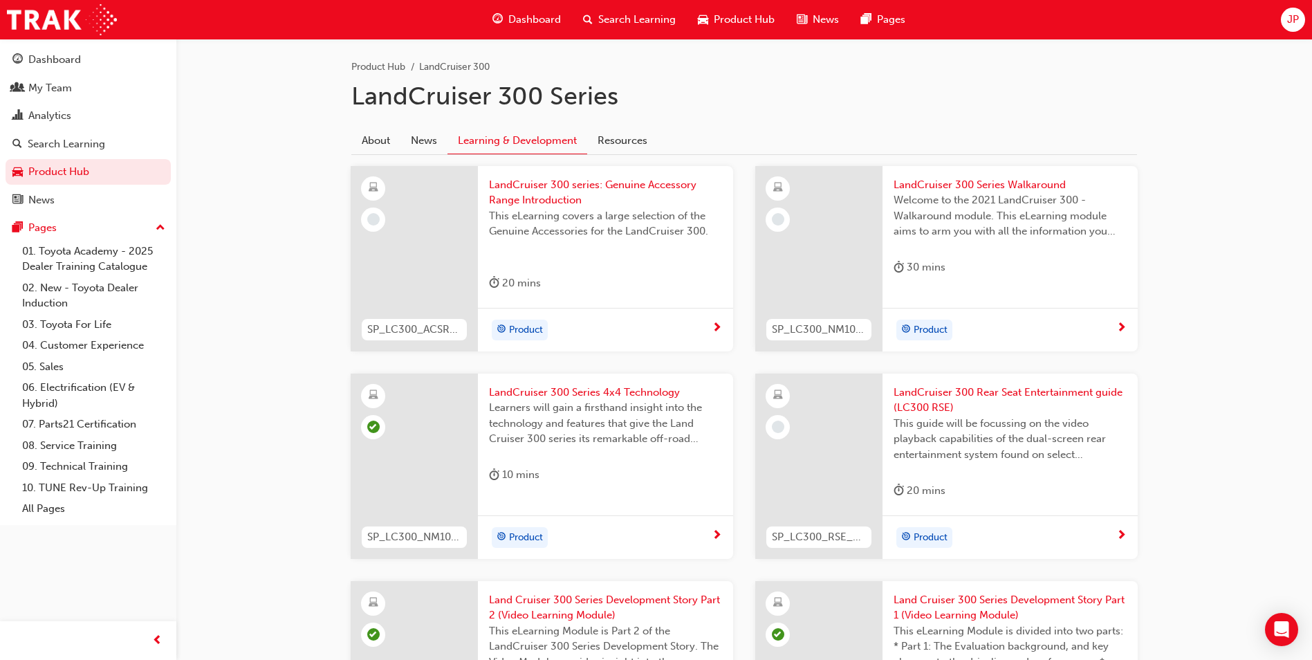
click at [543, 190] on span "LandCruiser 300 series: Genuine Accessory Range Introduction" at bounding box center [605, 192] width 233 height 31
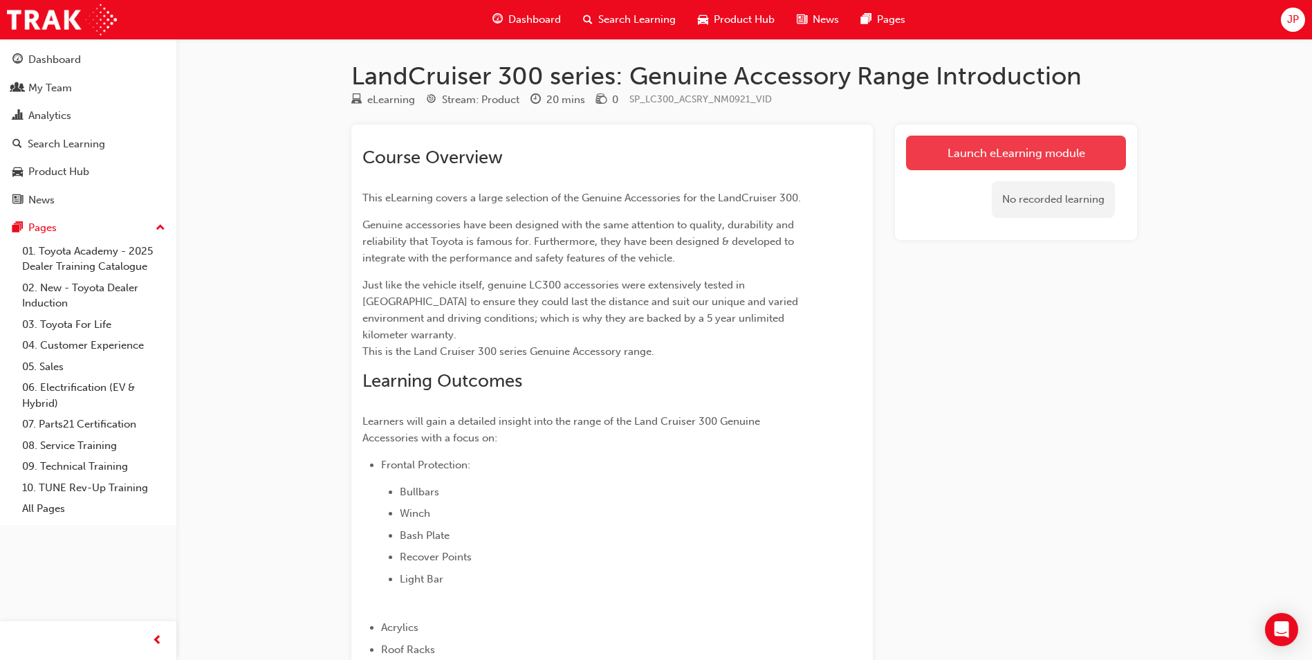
click at [1007, 146] on link "Launch eLearning module" at bounding box center [1016, 153] width 220 height 35
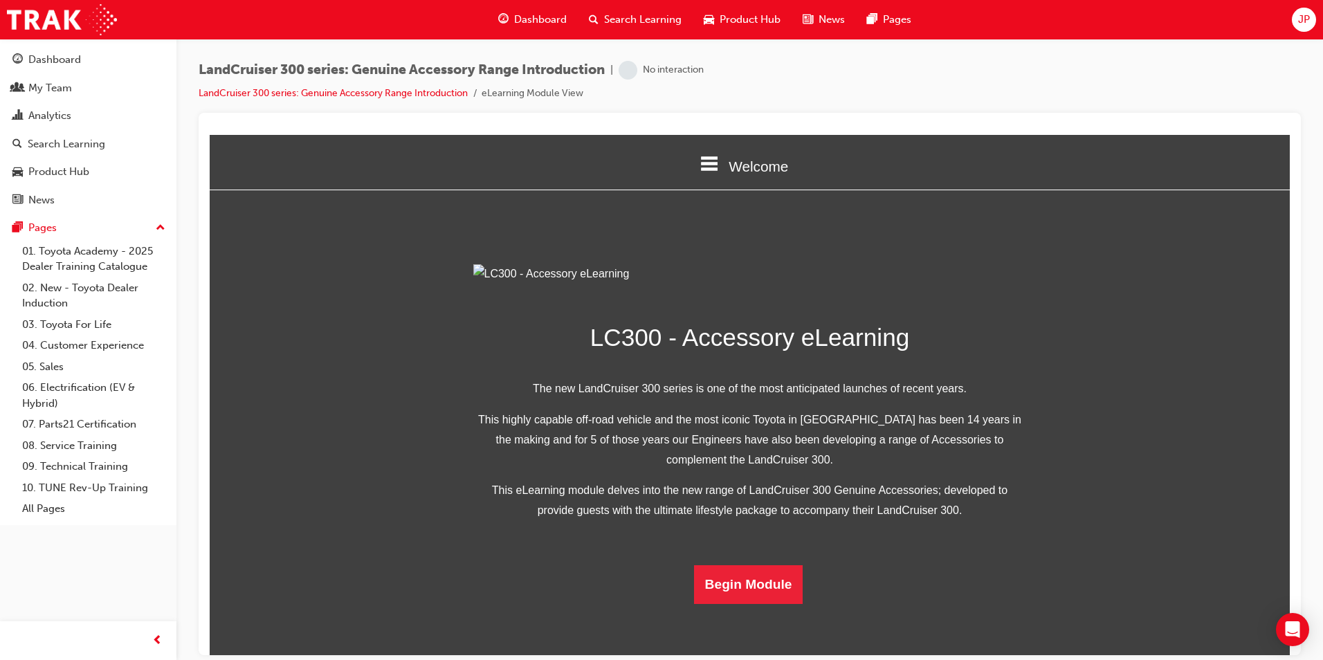
scroll to position [240, 0]
click at [731, 603] on button "Begin Module" at bounding box center [748, 584] width 109 height 39
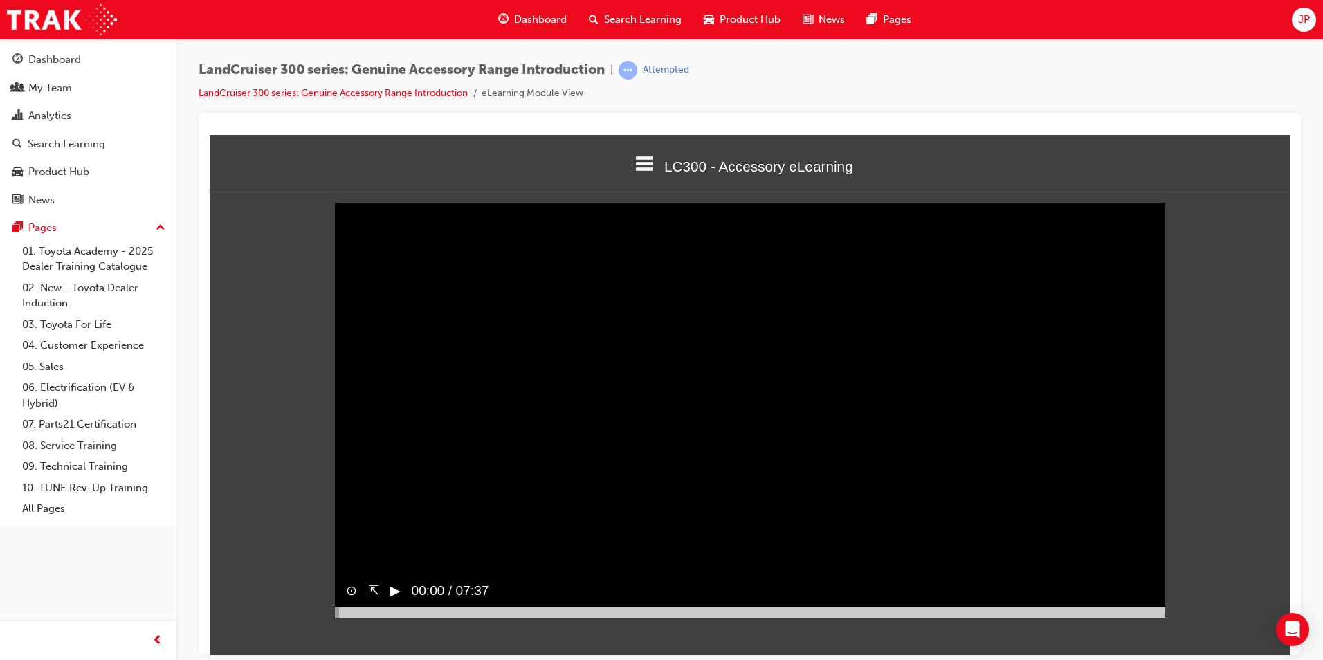
click at [396, 601] on button "▶︎" at bounding box center [395, 590] width 10 height 20
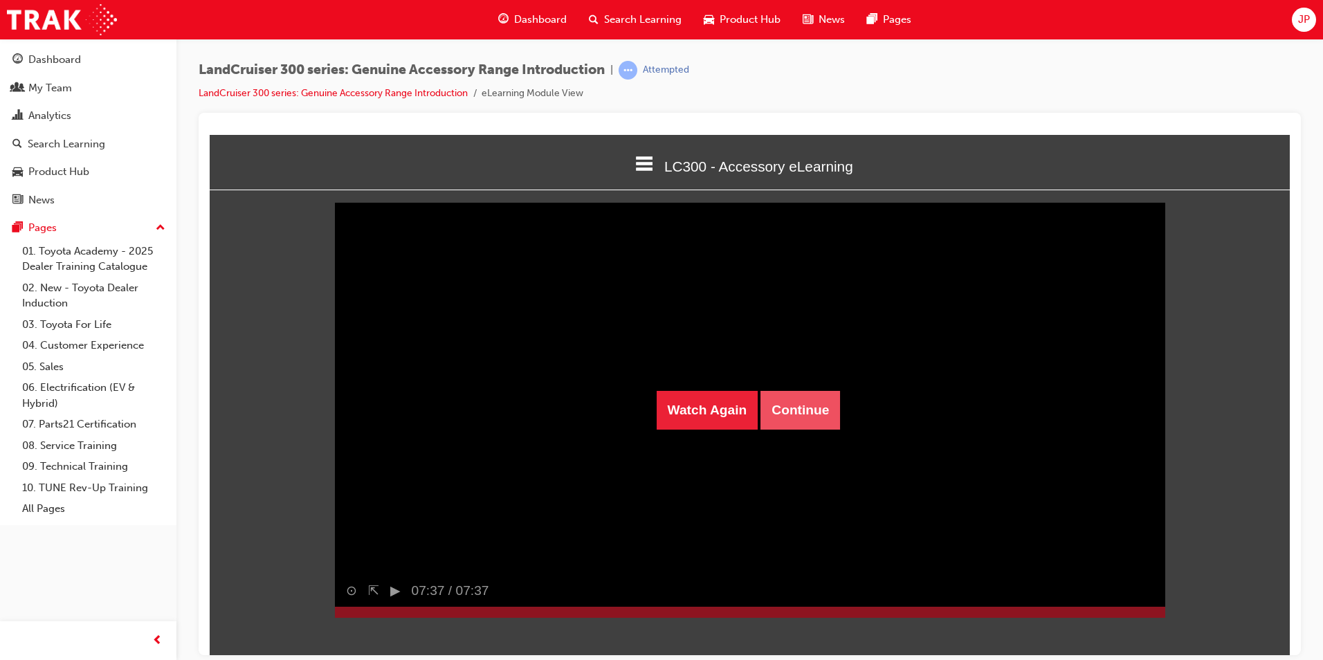
click at [801, 403] on button "Continue" at bounding box center [800, 409] width 80 height 39
